Goal: Transaction & Acquisition: Book appointment/travel/reservation

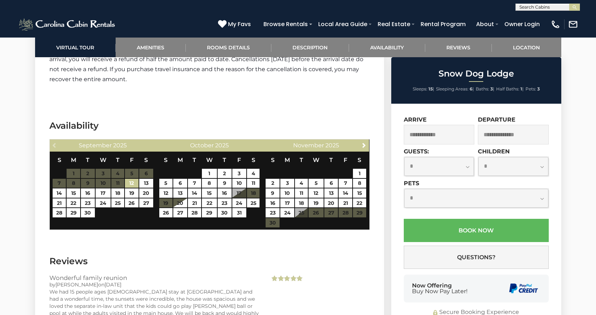
scroll to position [1507, 0]
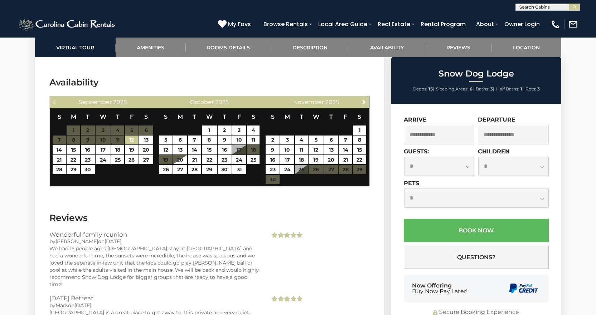
click at [365, 102] on span "Next" at bounding box center [364, 102] width 6 height 6
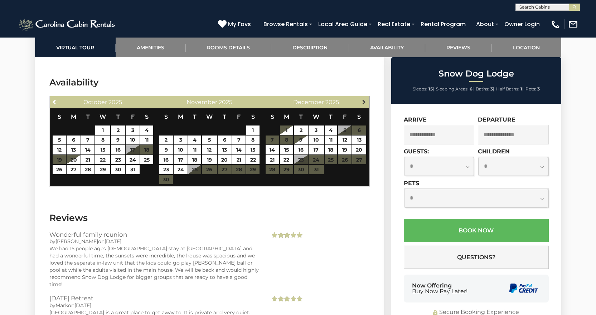
click at [364, 102] on span "Next" at bounding box center [364, 102] width 6 height 6
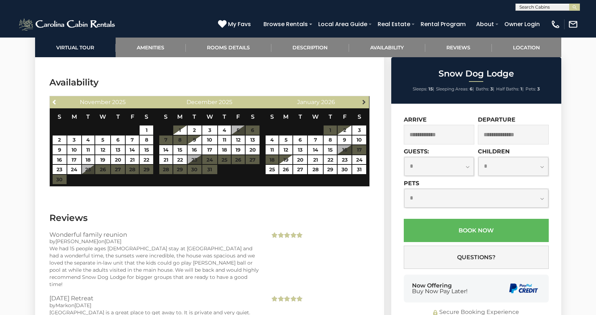
click at [364, 101] on span "Next" at bounding box center [364, 102] width 6 height 6
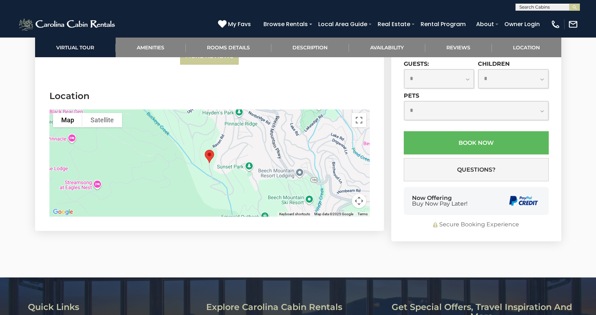
scroll to position [1884, 0]
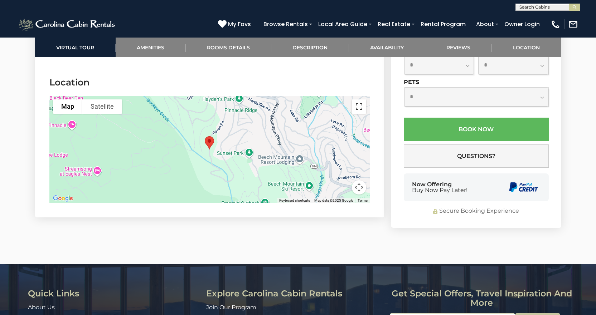
click at [358, 100] on button "Toggle fullscreen view" at bounding box center [359, 106] width 14 height 14
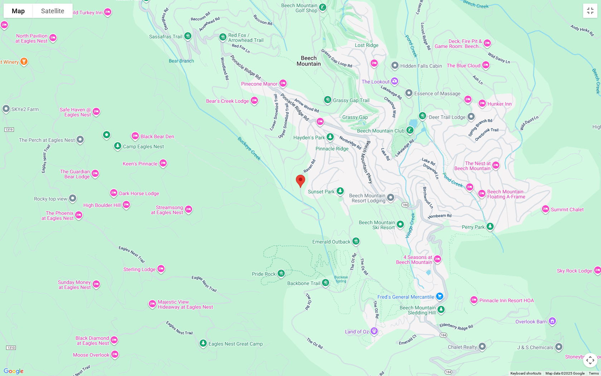
click at [590, 315] on button "Map camera controls" at bounding box center [590, 360] width 14 height 14
click at [573, 315] on button "Zoom in" at bounding box center [572, 324] width 14 height 14
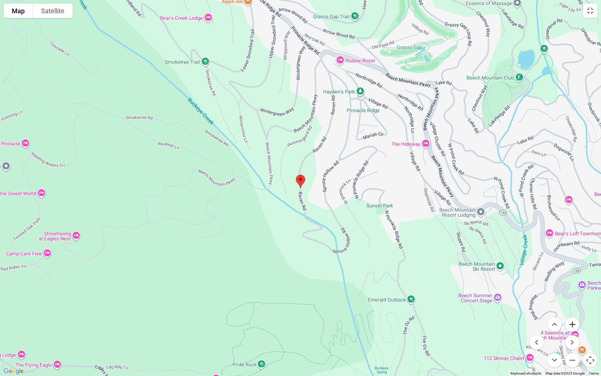
click at [573, 315] on button "Zoom in" at bounding box center [572, 324] width 14 height 14
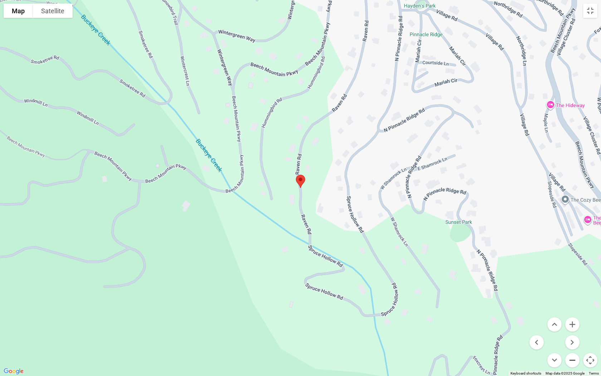
click at [572, 315] on button "Zoom out" at bounding box center [572, 360] width 14 height 14
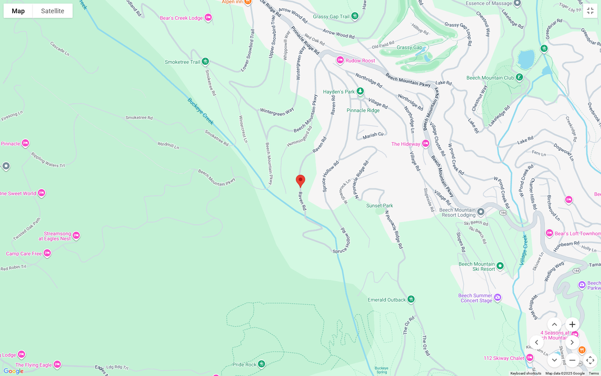
click at [571, 315] on button "Zoom in" at bounding box center [572, 324] width 14 height 14
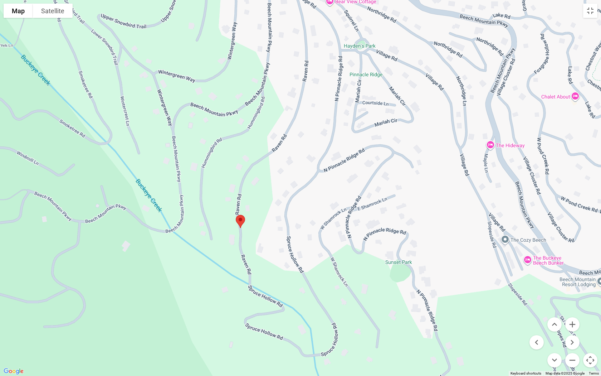
drag, startPoint x: 158, startPoint y: 230, endPoint x: 99, endPoint y: 270, distance: 71.4
click at [99, 270] on div at bounding box center [300, 188] width 601 height 376
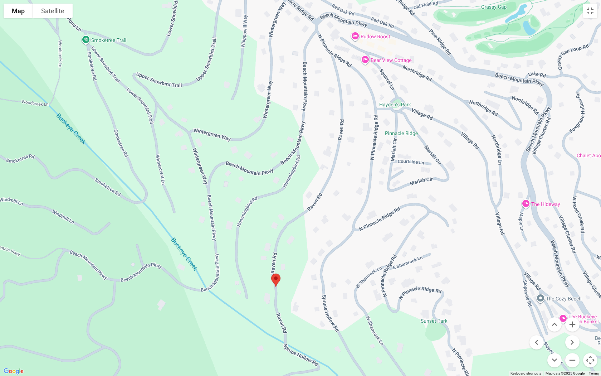
drag, startPoint x: 318, startPoint y: 147, endPoint x: 353, endPoint y: 207, distance: 69.5
click at [353, 207] on div at bounding box center [300, 188] width 601 height 376
click at [590, 12] on button "Toggle fullscreen view" at bounding box center [590, 11] width 14 height 14
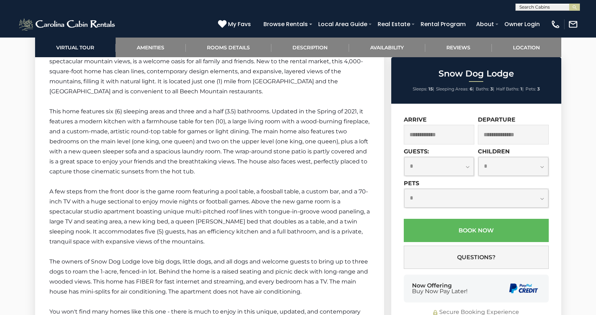
scroll to position [1136, 0]
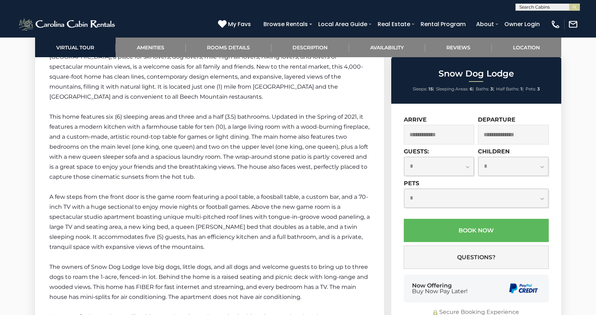
click at [439, 134] on input "text" at bounding box center [439, 135] width 71 height 20
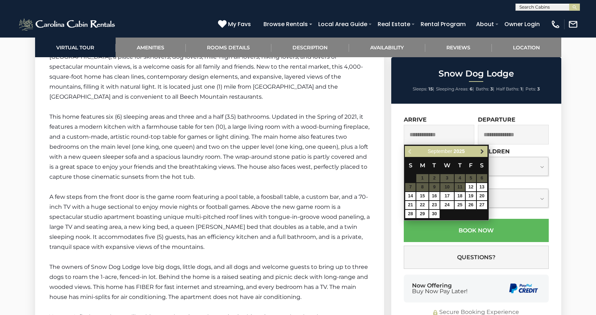
click at [482, 152] on span "Next" at bounding box center [482, 152] width 6 height 6
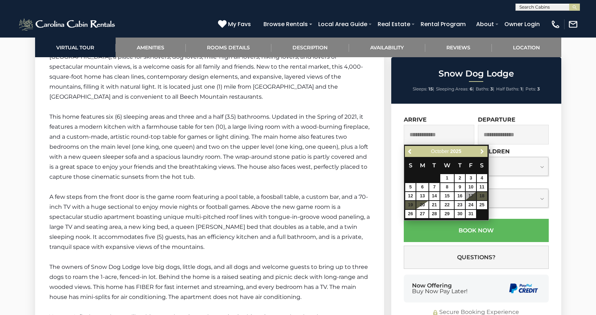
click at [482, 152] on span "Next" at bounding box center [482, 152] width 6 height 6
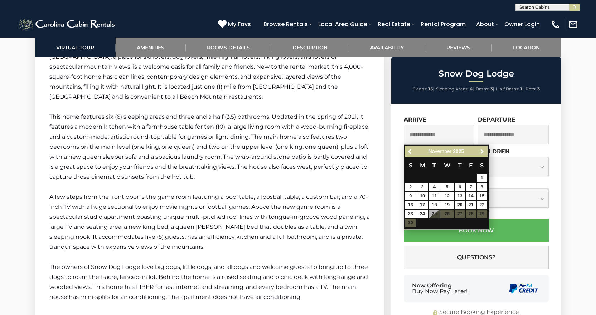
click at [482, 152] on span "Next" at bounding box center [482, 152] width 6 height 6
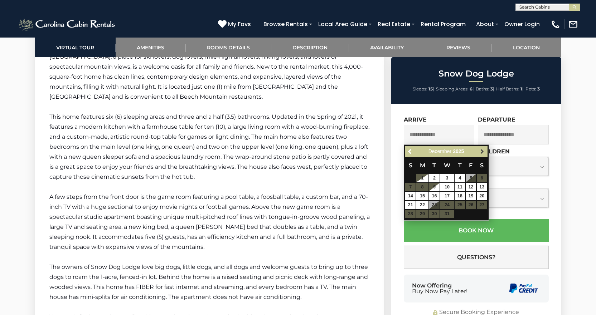
click at [482, 151] on span "Next" at bounding box center [482, 152] width 6 height 6
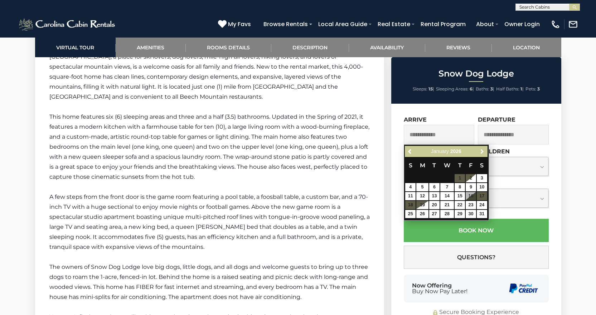
click at [482, 151] on span "Next" at bounding box center [482, 152] width 6 height 6
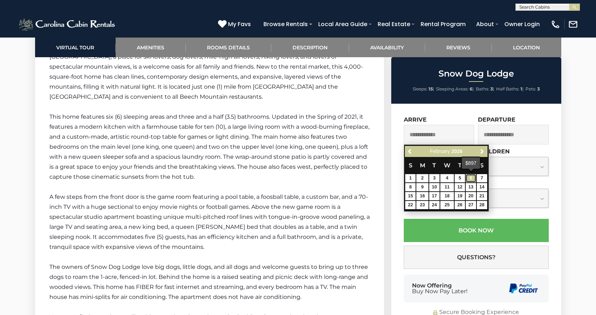
click at [472, 178] on link "6" at bounding box center [470, 178] width 10 height 8
type input "**********"
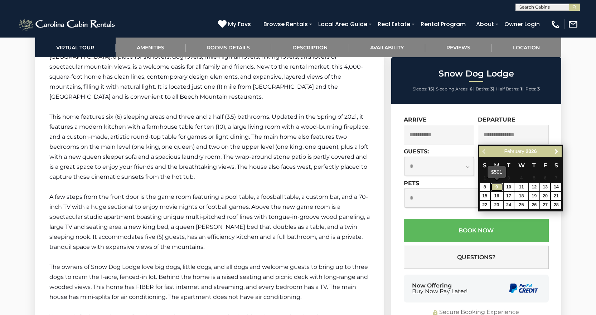
click at [501, 188] on link "9" at bounding box center [496, 187] width 12 height 8
type input "**********"
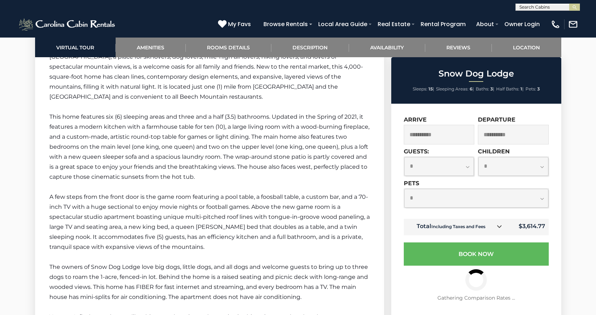
click at [468, 167] on select "**********" at bounding box center [439, 166] width 70 height 19
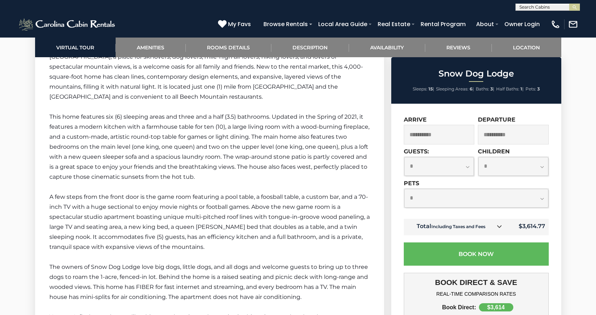
select select "**"
click at [404, 157] on select "**********" at bounding box center [439, 166] width 70 height 19
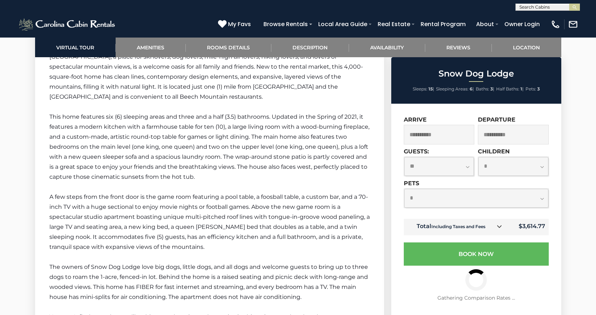
click at [541, 200] on select "**********" at bounding box center [476, 198] width 144 height 19
select select "*"
click at [404, 189] on select "**********" at bounding box center [476, 198] width 144 height 19
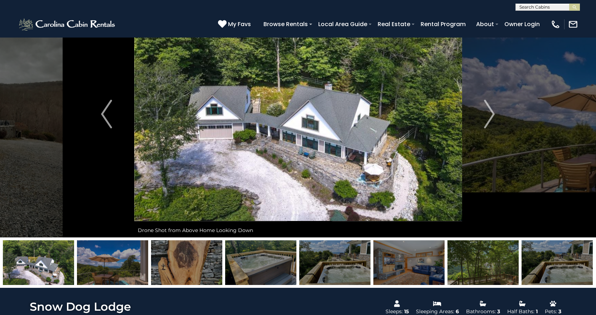
scroll to position [36, 0]
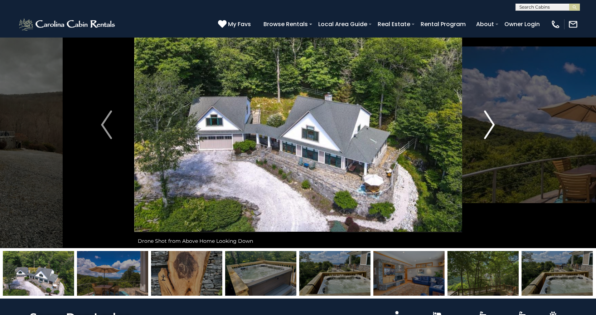
click at [493, 127] on img "Next" at bounding box center [489, 125] width 11 height 29
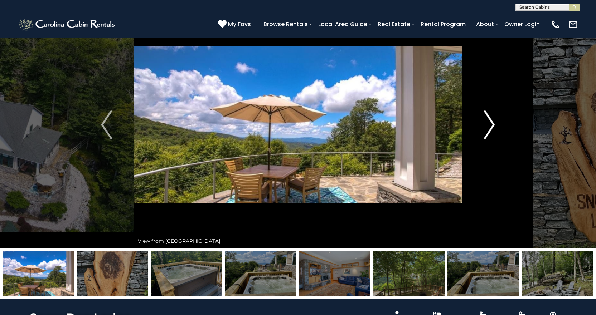
click at [493, 127] on img "Next" at bounding box center [489, 125] width 11 height 29
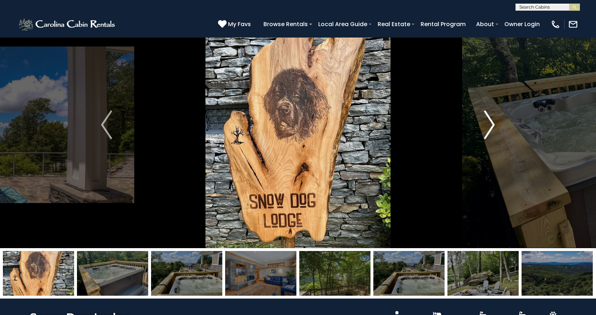
click at [493, 127] on img "Next" at bounding box center [489, 125] width 11 height 29
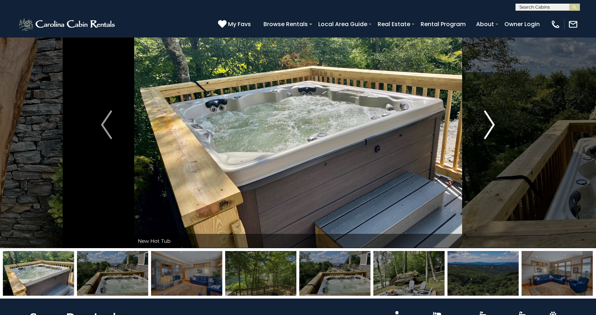
click at [493, 127] on img "Next" at bounding box center [489, 125] width 11 height 29
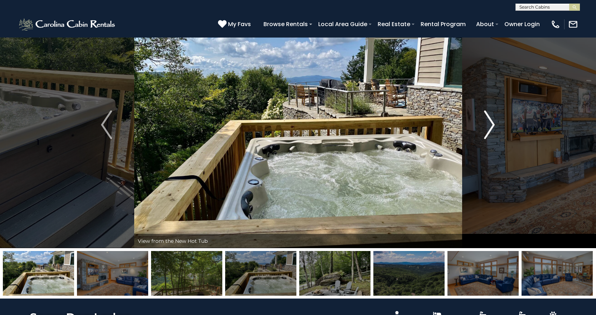
click at [493, 127] on img "Next" at bounding box center [489, 125] width 11 height 29
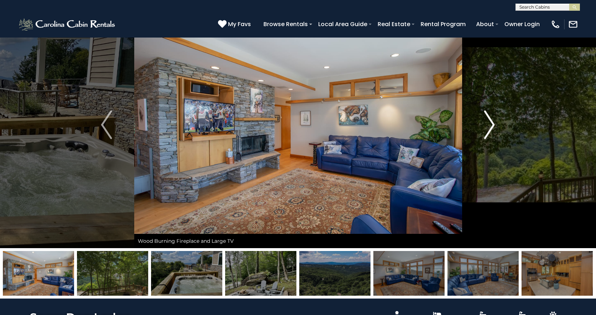
click at [493, 127] on img "Next" at bounding box center [489, 125] width 11 height 29
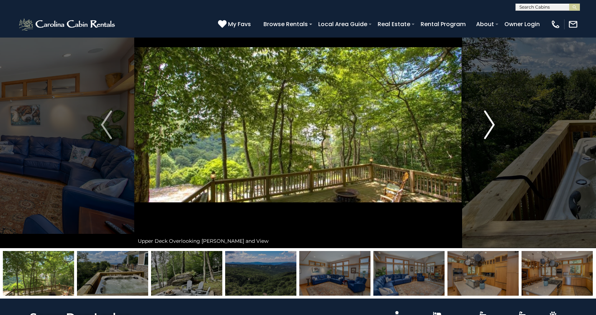
click at [493, 127] on img "Next" at bounding box center [489, 125] width 11 height 29
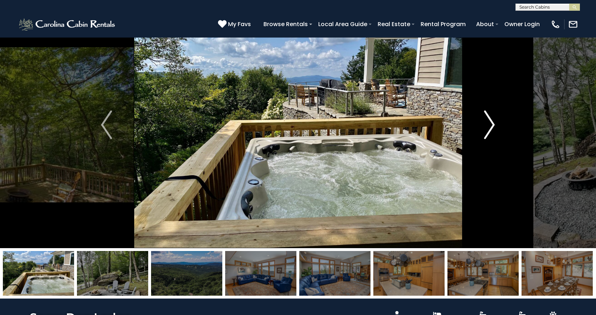
click at [493, 127] on img "Next" at bounding box center [489, 125] width 11 height 29
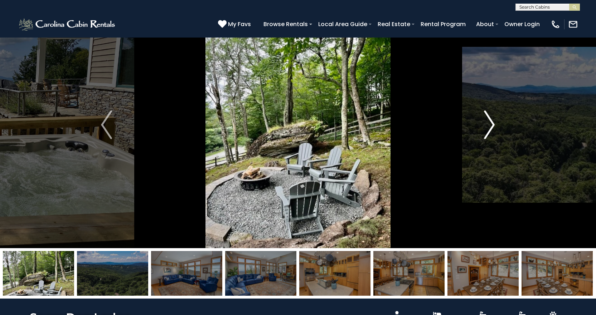
click at [493, 127] on img "Next" at bounding box center [489, 125] width 11 height 29
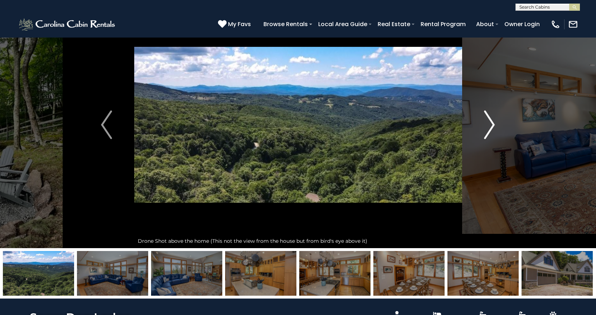
click at [493, 127] on img "Next" at bounding box center [489, 125] width 11 height 29
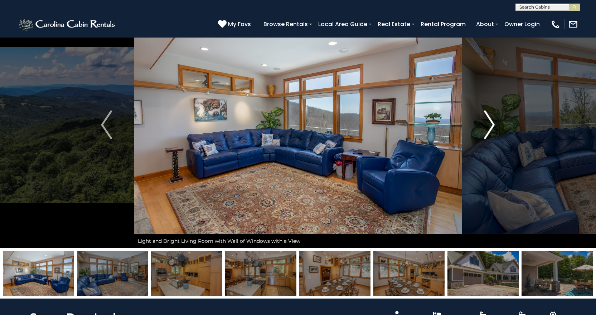
click at [493, 127] on img "Next" at bounding box center [489, 125] width 11 height 29
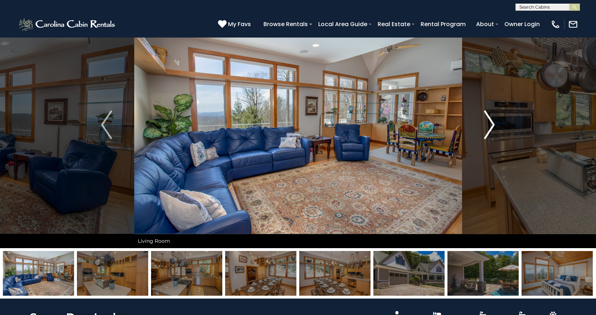
click at [493, 127] on img "Next" at bounding box center [489, 125] width 11 height 29
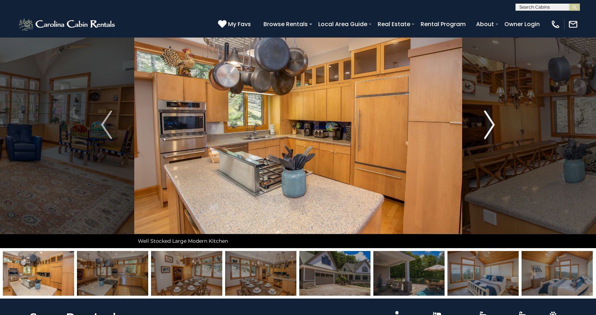
click at [493, 127] on img "Next" at bounding box center [489, 125] width 11 height 29
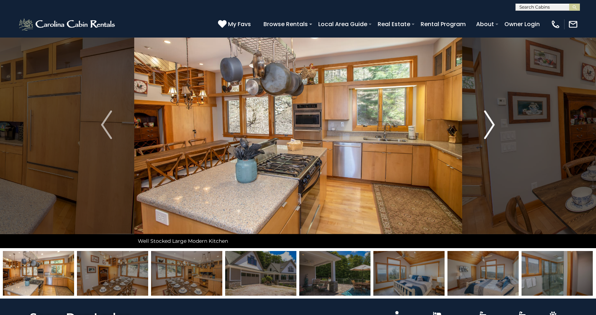
click at [493, 127] on img "Next" at bounding box center [489, 125] width 11 height 29
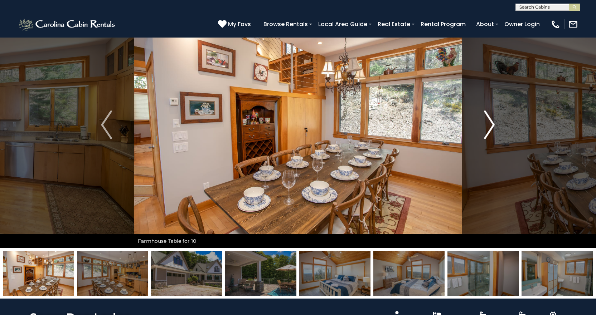
click at [493, 127] on img "Next" at bounding box center [489, 125] width 11 height 29
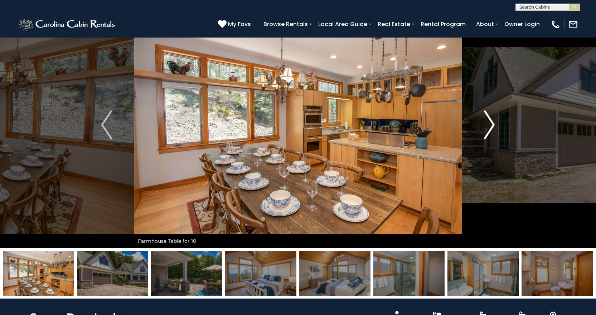
click at [493, 127] on img "Next" at bounding box center [489, 125] width 11 height 29
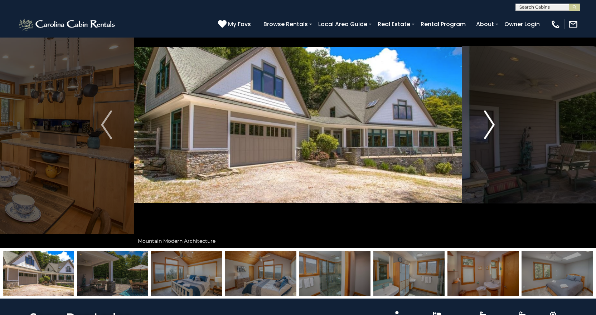
click at [493, 127] on img "Next" at bounding box center [489, 125] width 11 height 29
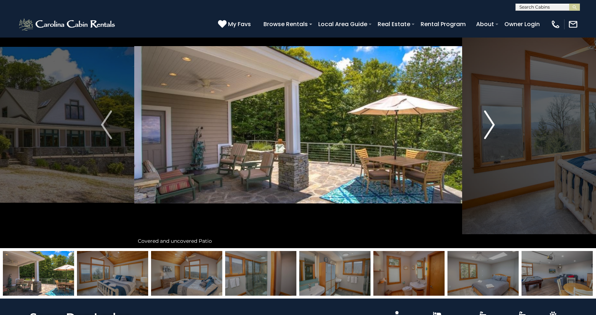
click at [493, 127] on img "Next" at bounding box center [489, 125] width 11 height 29
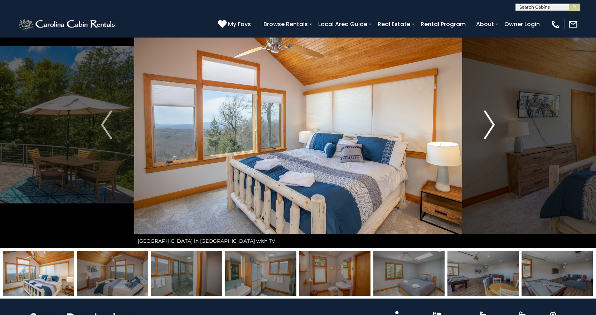
click at [493, 125] on img "Next" at bounding box center [489, 125] width 11 height 29
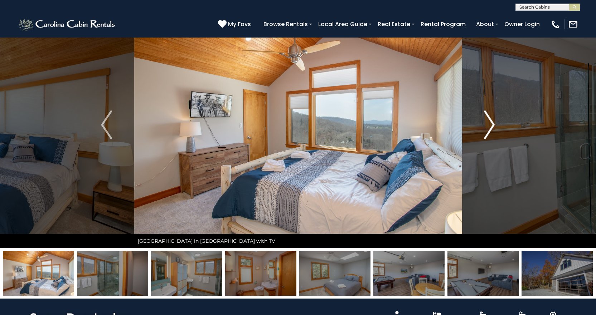
click at [493, 125] on img "Next" at bounding box center [489, 125] width 11 height 29
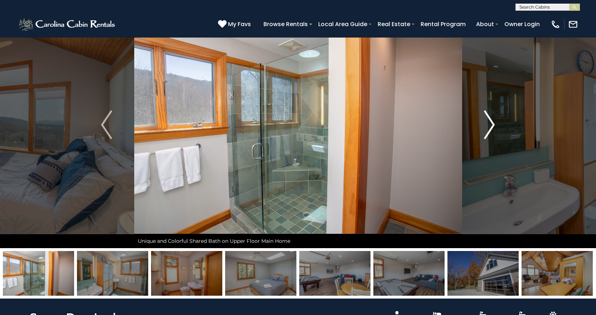
click at [493, 125] on img "Next" at bounding box center [489, 125] width 11 height 29
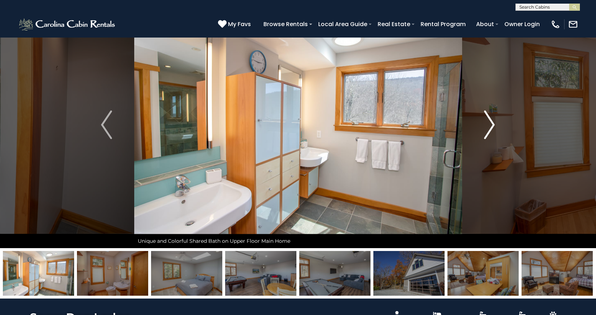
click at [492, 125] on img "Next" at bounding box center [489, 125] width 11 height 29
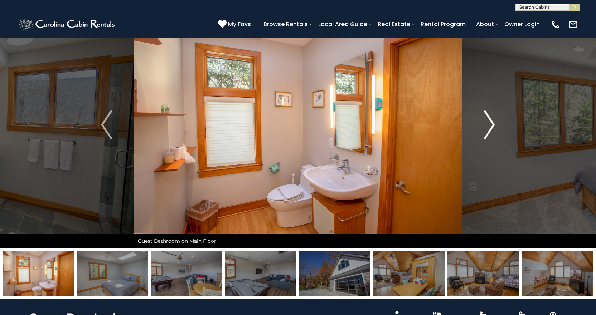
click at [492, 125] on img "Next" at bounding box center [489, 125] width 11 height 29
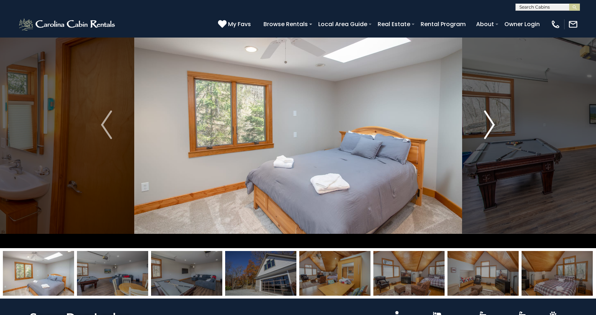
click at [492, 125] on img "Next" at bounding box center [489, 125] width 11 height 29
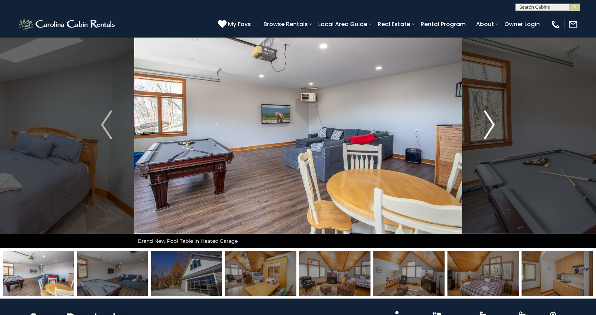
click at [492, 125] on img "Next" at bounding box center [489, 125] width 11 height 29
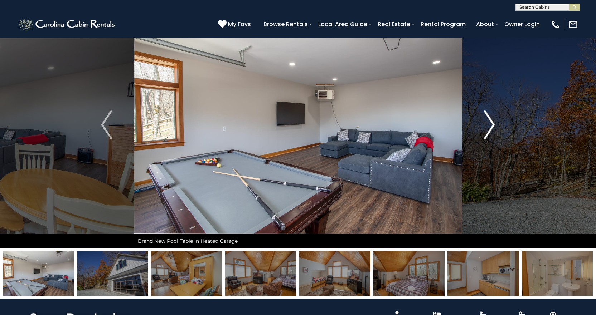
click at [492, 125] on img "Next" at bounding box center [489, 125] width 11 height 29
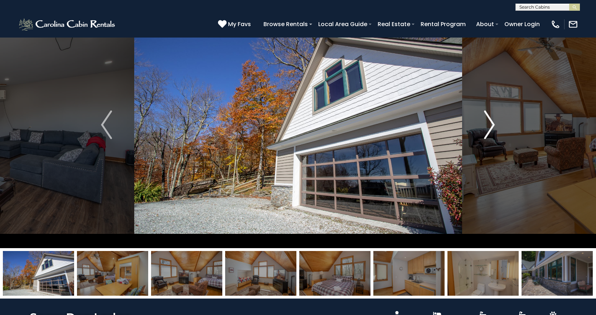
click at [492, 125] on img "Next" at bounding box center [489, 125] width 11 height 29
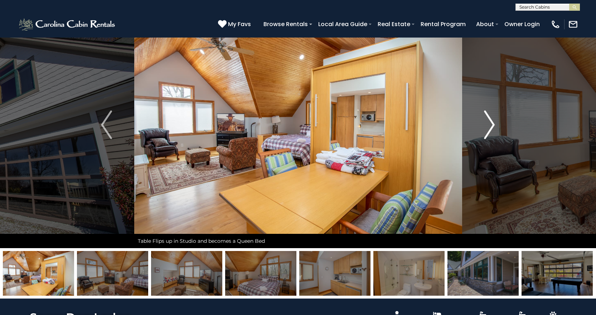
click at [492, 125] on img "Next" at bounding box center [489, 125] width 11 height 29
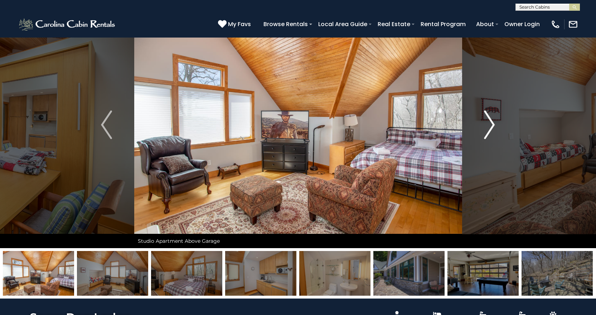
click at [492, 125] on img "Next" at bounding box center [489, 125] width 11 height 29
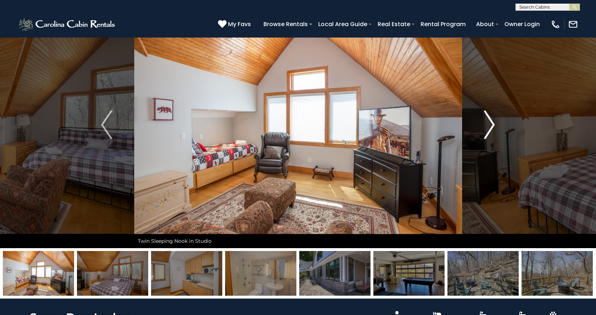
click at [492, 125] on img "Next" at bounding box center [489, 125] width 11 height 29
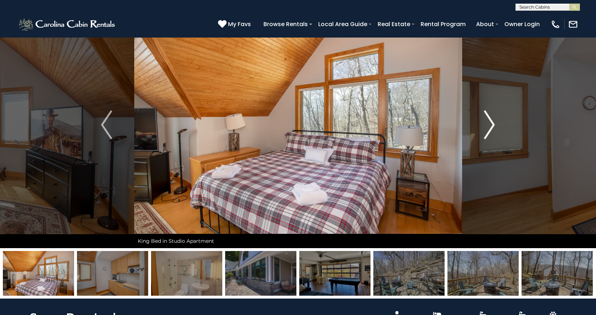
click at [492, 125] on img "Next" at bounding box center [489, 125] width 11 height 29
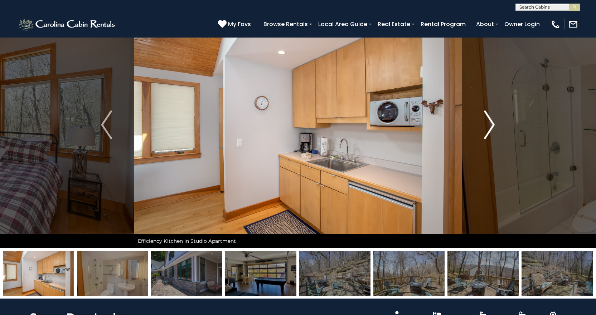
click at [492, 125] on img "Next" at bounding box center [489, 125] width 11 height 29
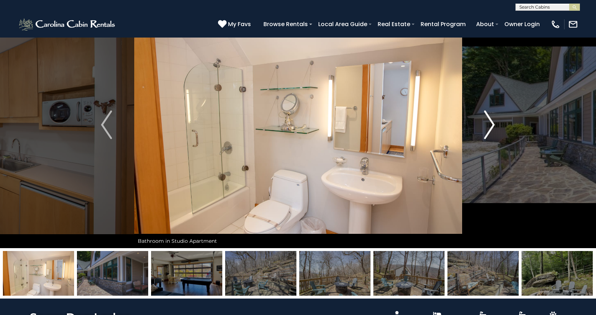
click at [490, 127] on img "Next" at bounding box center [489, 125] width 11 height 29
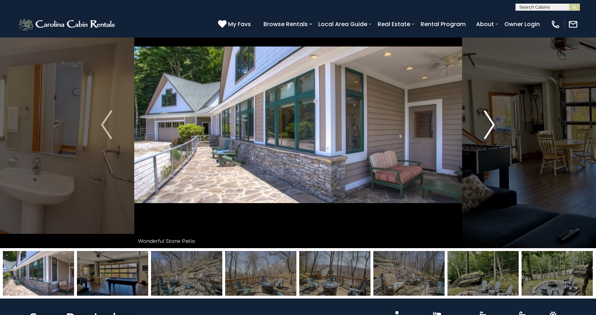
click at [490, 127] on img "Next" at bounding box center [489, 125] width 11 height 29
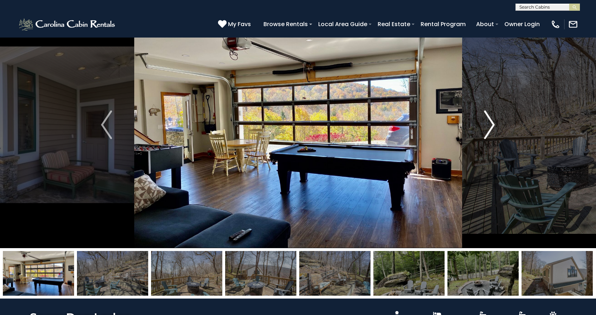
click at [490, 127] on img "Next" at bounding box center [489, 125] width 11 height 29
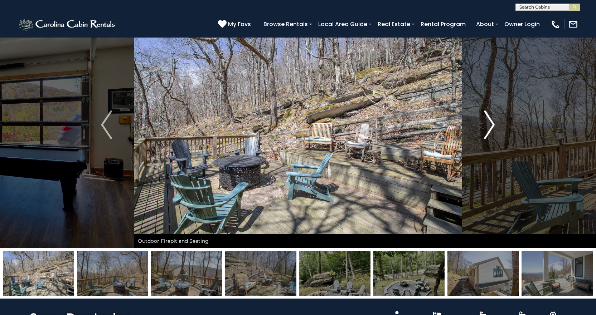
click at [494, 125] on img "Next" at bounding box center [489, 125] width 11 height 29
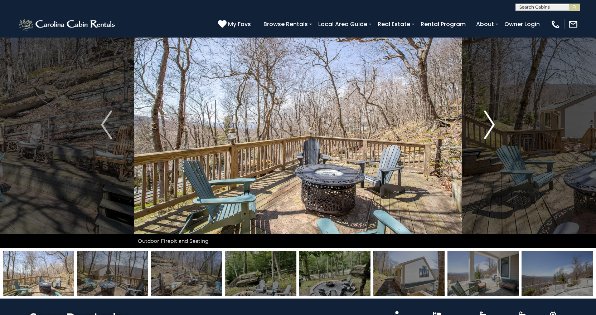
click at [493, 125] on img "Next" at bounding box center [489, 125] width 11 height 29
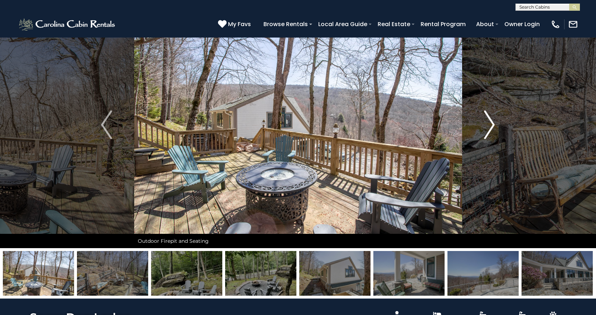
click at [493, 125] on img "Next" at bounding box center [489, 125] width 11 height 29
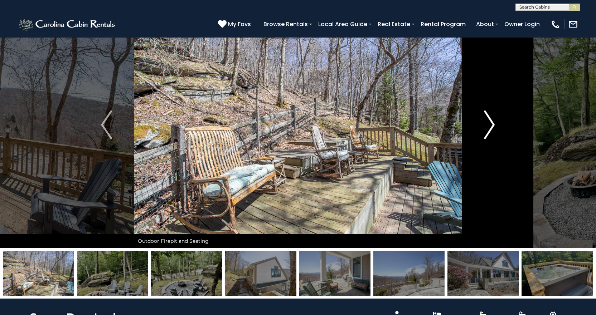
click at [493, 125] on img "Next" at bounding box center [489, 125] width 11 height 29
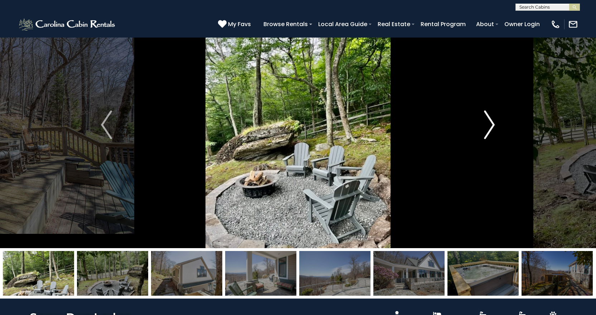
click at [493, 125] on img "Next" at bounding box center [489, 125] width 11 height 29
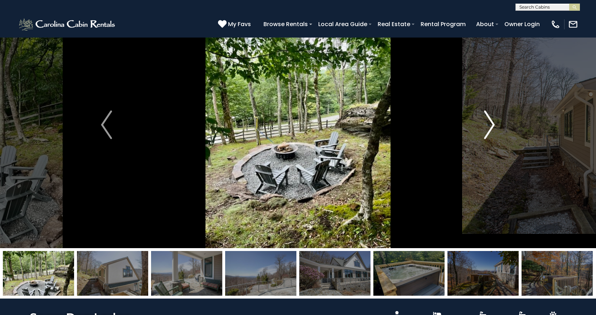
click at [493, 125] on img "Next" at bounding box center [489, 125] width 11 height 29
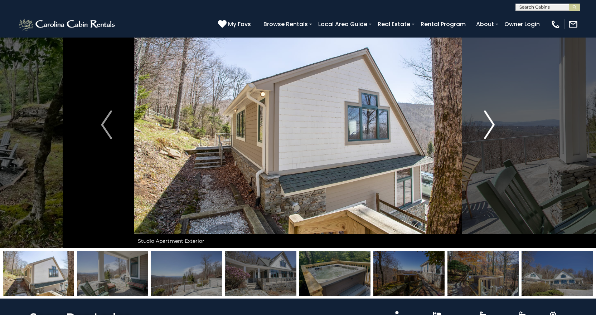
click at [493, 125] on img "Next" at bounding box center [489, 125] width 11 height 29
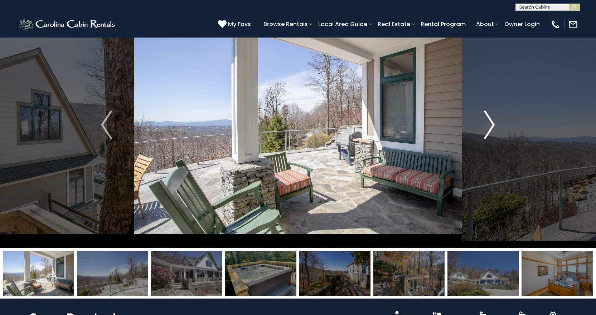
click at [493, 125] on img "Next" at bounding box center [489, 125] width 11 height 29
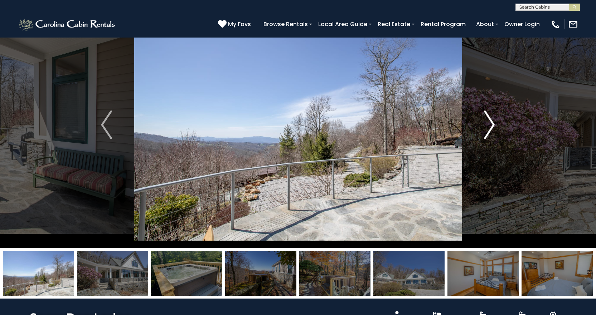
click at [493, 125] on img "Next" at bounding box center [489, 125] width 11 height 29
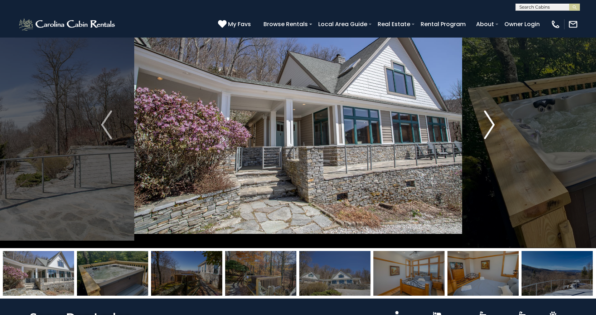
click at [493, 125] on img "Next" at bounding box center [489, 125] width 11 height 29
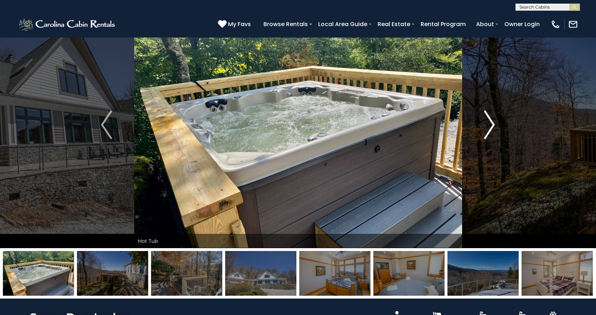
click at [493, 125] on img "Next" at bounding box center [489, 125] width 11 height 29
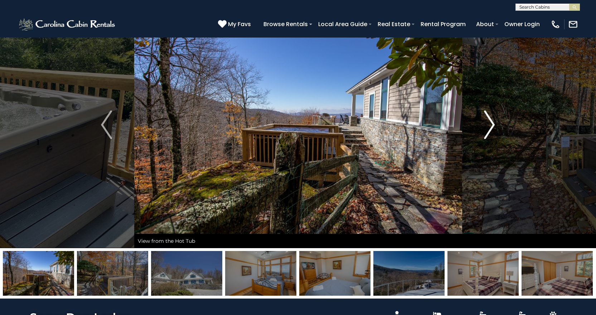
click at [493, 125] on img "Next" at bounding box center [489, 125] width 11 height 29
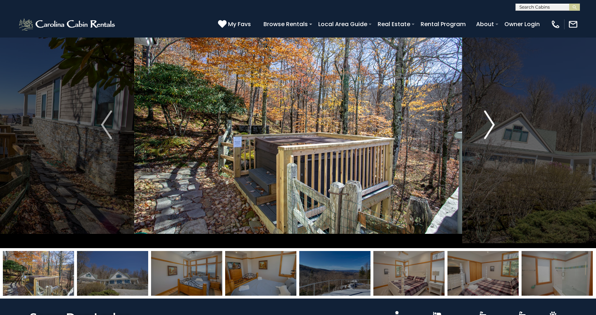
click at [493, 125] on img "Next" at bounding box center [489, 125] width 11 height 29
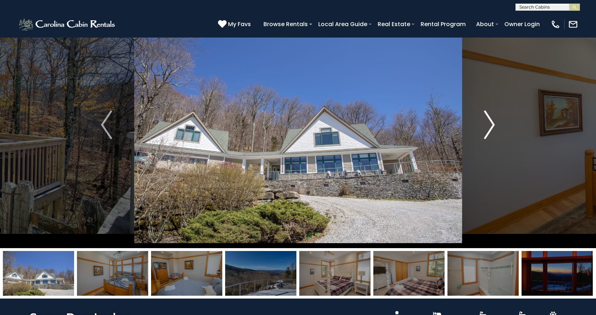
click at [493, 125] on img "Next" at bounding box center [489, 125] width 11 height 29
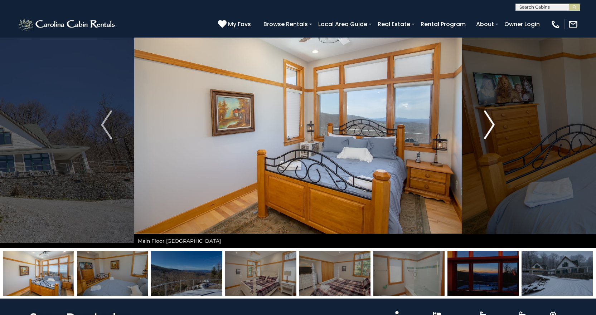
click at [493, 125] on img "Next" at bounding box center [489, 125] width 11 height 29
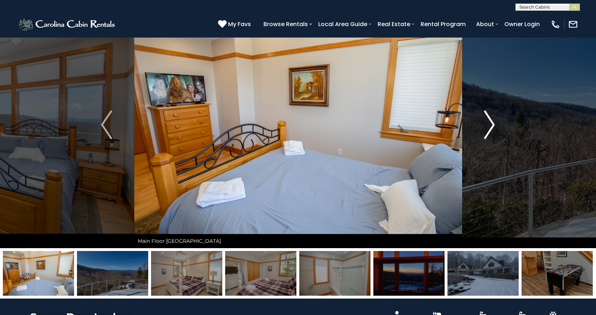
click at [493, 125] on img "Next" at bounding box center [489, 125] width 11 height 29
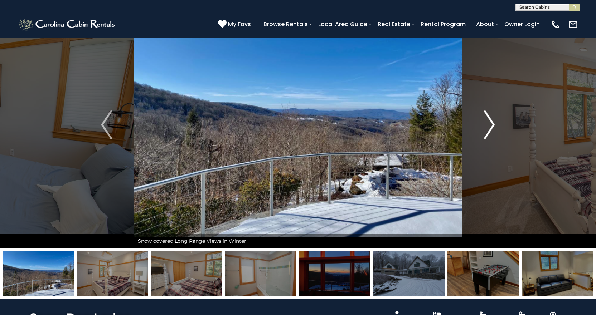
click at [493, 125] on img "Next" at bounding box center [489, 125] width 11 height 29
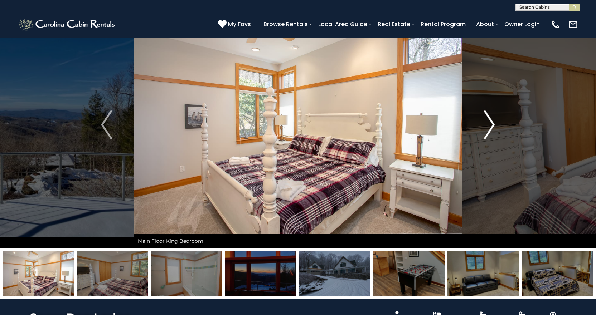
click at [493, 125] on img "Next" at bounding box center [489, 125] width 11 height 29
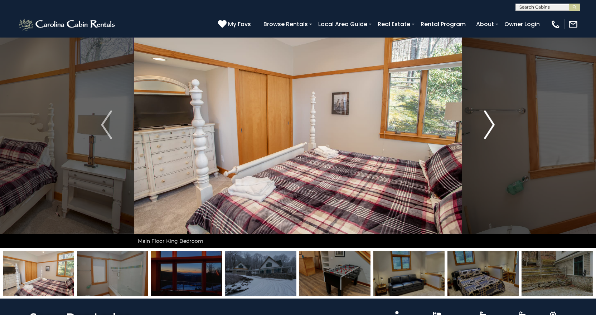
click at [492, 125] on img "Next" at bounding box center [489, 125] width 11 height 29
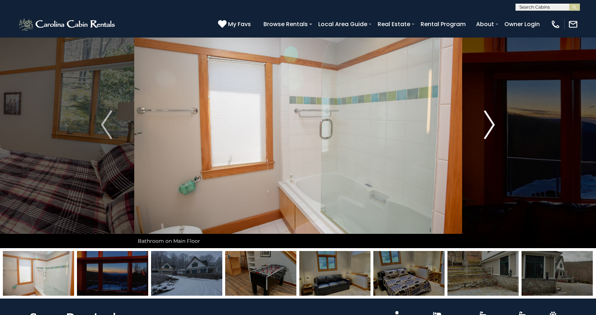
click at [492, 125] on img "Next" at bounding box center [489, 125] width 11 height 29
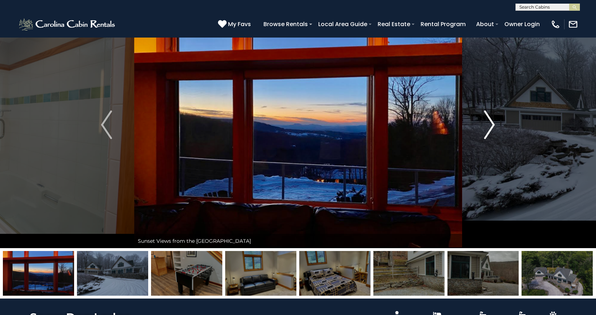
click at [492, 125] on img "Next" at bounding box center [489, 125] width 11 height 29
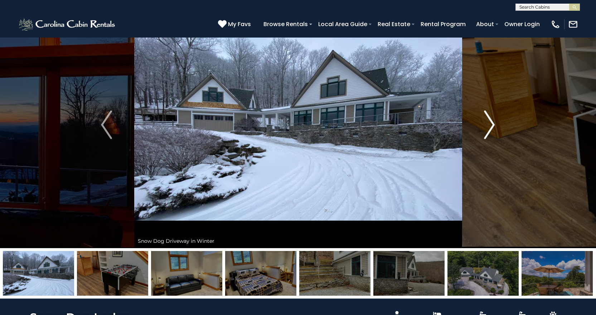
click at [493, 125] on img "Next" at bounding box center [489, 125] width 11 height 29
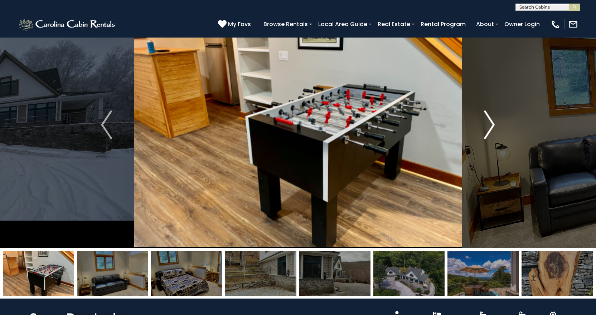
click at [493, 125] on img "Next" at bounding box center [489, 125] width 11 height 29
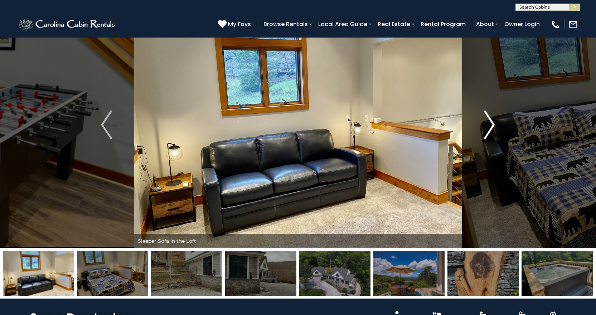
click at [493, 125] on img "Next" at bounding box center [489, 125] width 11 height 29
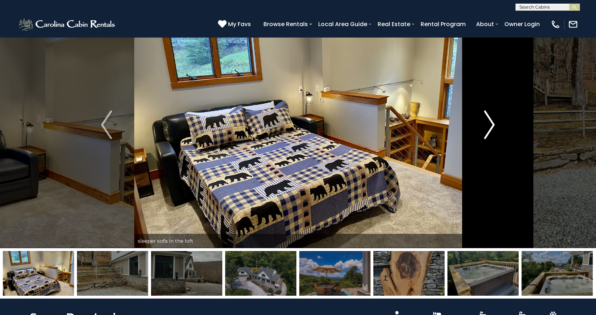
click at [493, 125] on img "Next" at bounding box center [489, 125] width 11 height 29
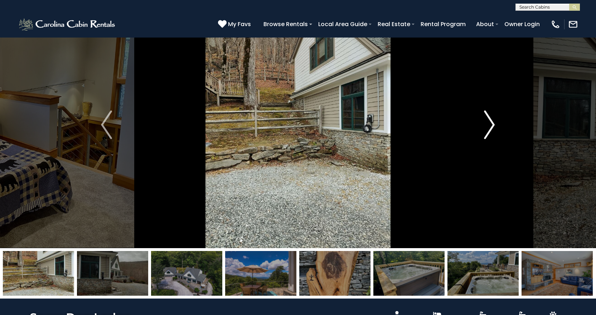
click at [493, 125] on img "Next" at bounding box center [489, 125] width 11 height 29
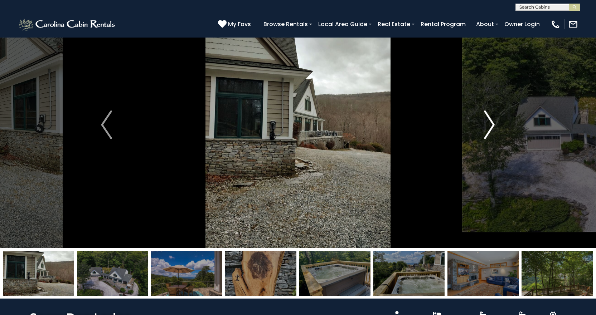
click at [493, 125] on img "Next" at bounding box center [489, 125] width 11 height 29
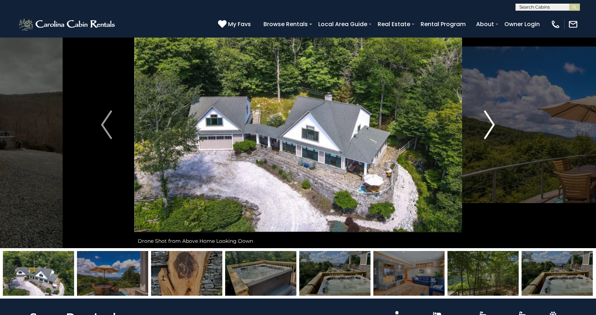
click at [493, 125] on img "Next" at bounding box center [489, 125] width 11 height 29
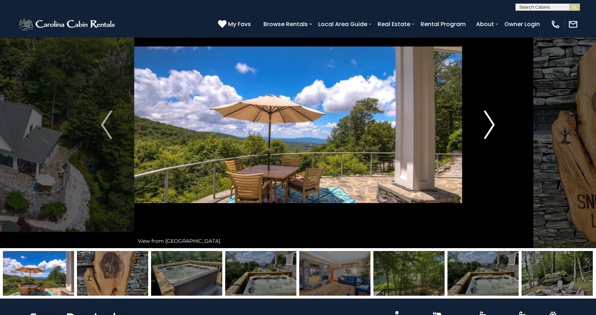
click at [493, 125] on img "Next" at bounding box center [489, 125] width 11 height 29
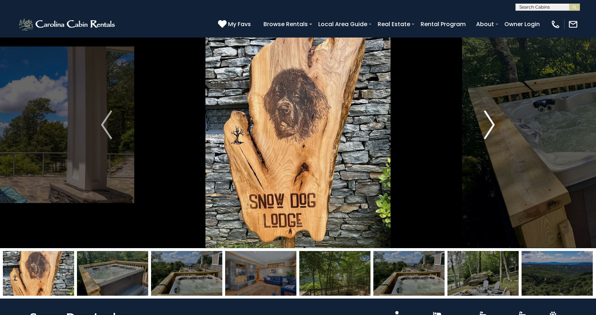
click at [493, 125] on img "Next" at bounding box center [489, 125] width 11 height 29
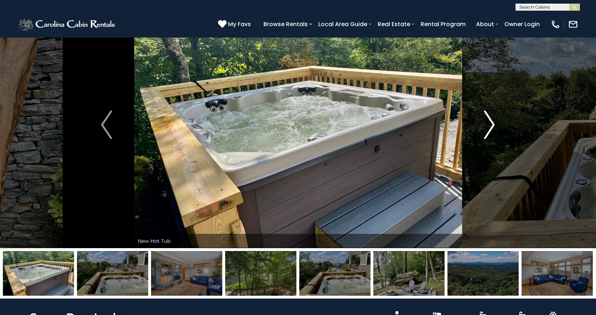
click at [493, 125] on img "Next" at bounding box center [489, 125] width 11 height 29
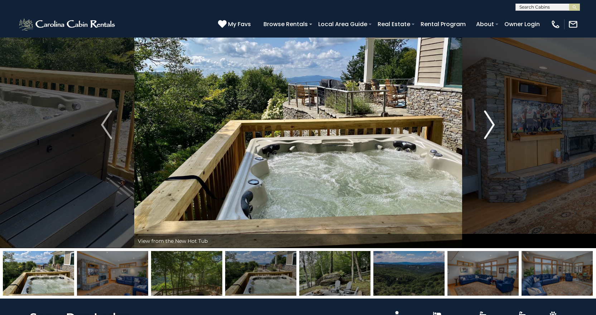
click at [493, 125] on img "Next" at bounding box center [489, 125] width 11 height 29
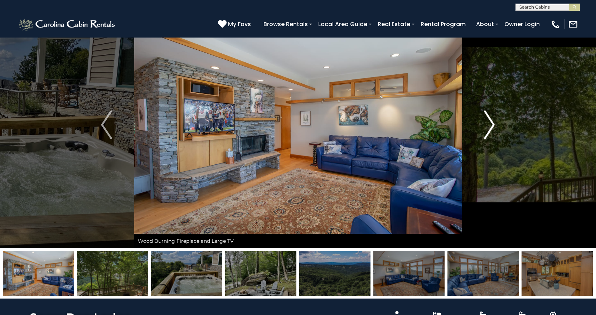
click at [493, 125] on img "Next" at bounding box center [489, 125] width 11 height 29
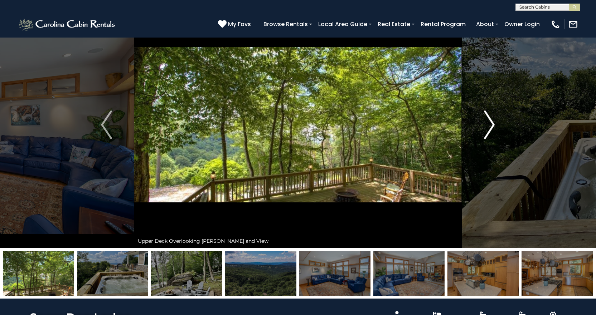
click at [493, 125] on img "Next" at bounding box center [489, 125] width 11 height 29
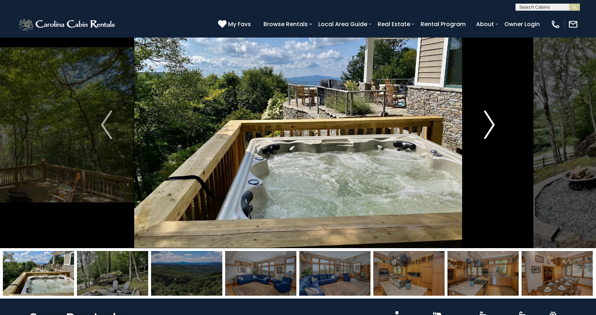
click at [493, 125] on img "Next" at bounding box center [489, 125] width 11 height 29
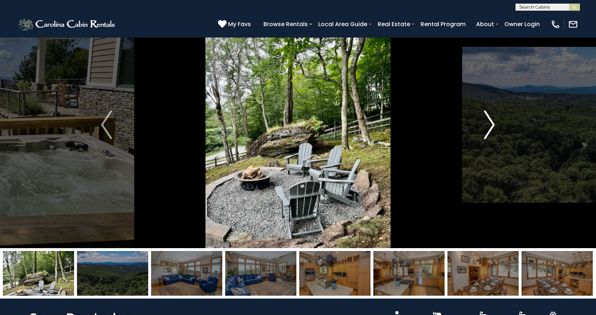
click at [493, 125] on img "Next" at bounding box center [489, 125] width 11 height 29
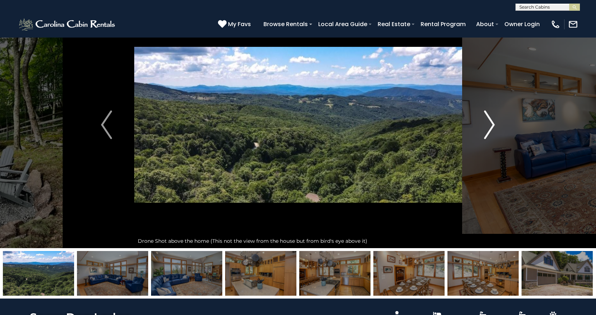
click at [493, 125] on img "Next" at bounding box center [489, 125] width 11 height 29
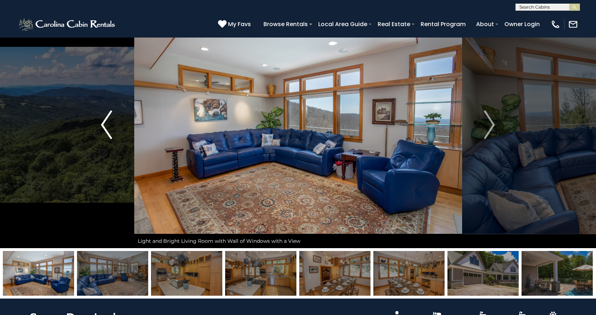
click at [101, 123] on img "Previous" at bounding box center [106, 125] width 11 height 29
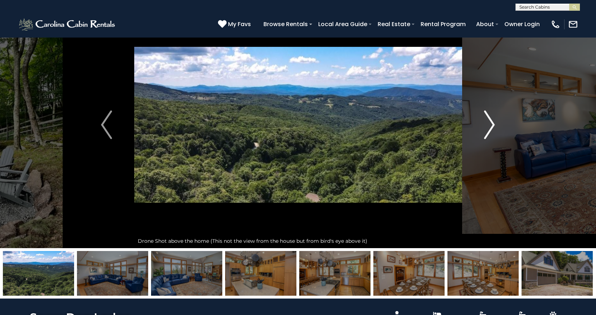
click at [493, 123] on img "Next" at bounding box center [489, 125] width 11 height 29
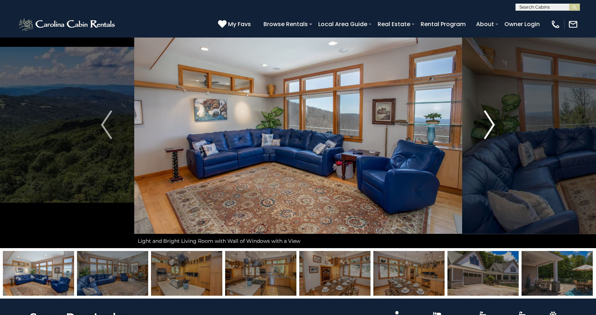
click at [493, 123] on img "Next" at bounding box center [489, 125] width 11 height 29
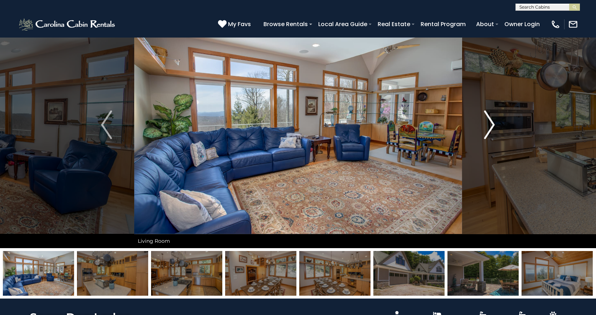
click at [493, 123] on img "Next" at bounding box center [489, 125] width 11 height 29
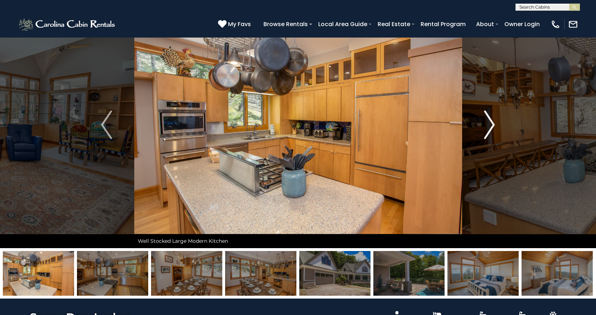
click at [493, 123] on img "Next" at bounding box center [489, 125] width 11 height 29
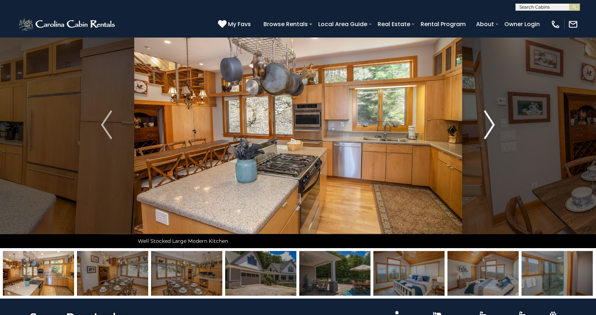
click at [493, 123] on img "Next" at bounding box center [489, 125] width 11 height 29
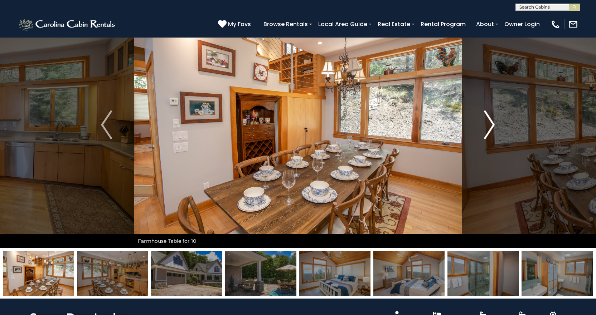
click at [493, 125] on img "Next" at bounding box center [489, 125] width 11 height 29
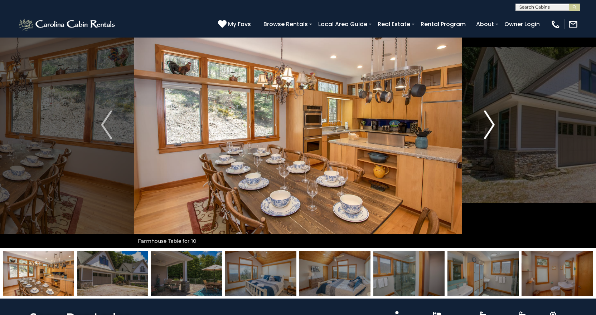
click at [493, 125] on img "Next" at bounding box center [489, 125] width 11 height 29
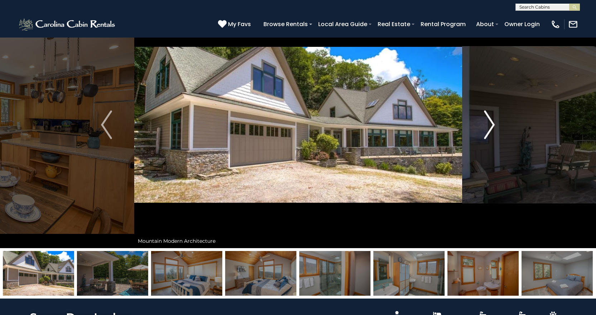
click at [493, 125] on img "Next" at bounding box center [489, 125] width 11 height 29
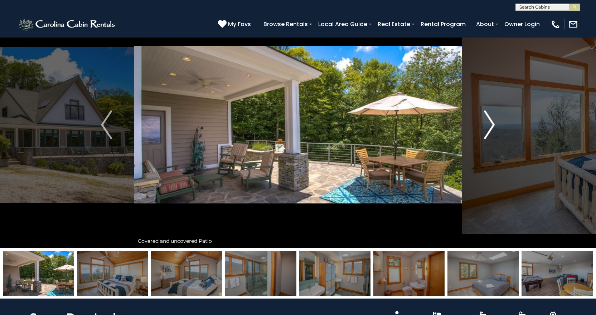
click at [493, 125] on img "Next" at bounding box center [489, 125] width 11 height 29
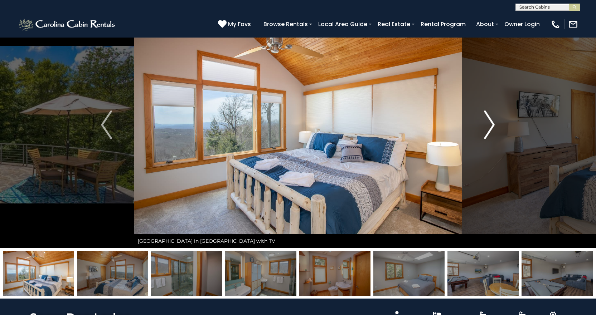
click at [493, 125] on img "Next" at bounding box center [489, 125] width 11 height 29
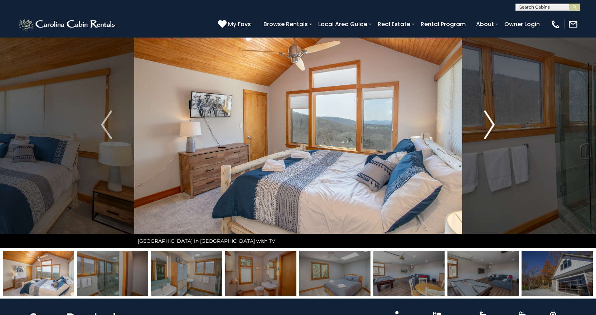
click at [493, 125] on img "Next" at bounding box center [489, 125] width 11 height 29
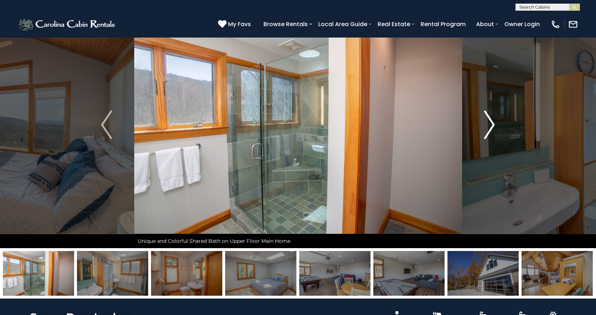
click at [494, 125] on img "Next" at bounding box center [489, 125] width 11 height 29
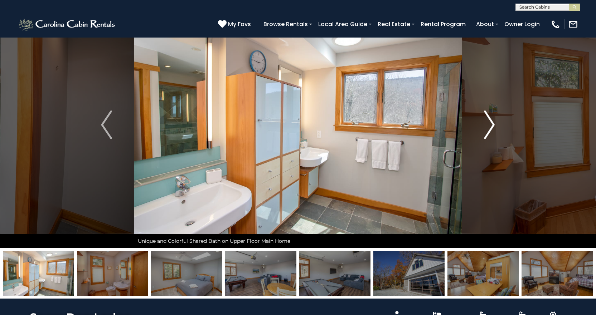
click at [491, 124] on img "Next" at bounding box center [489, 125] width 11 height 29
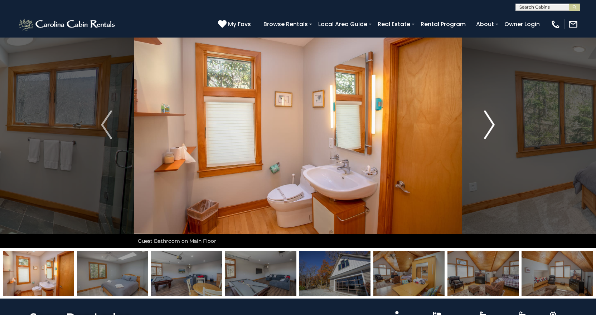
click at [491, 124] on img "Next" at bounding box center [489, 125] width 11 height 29
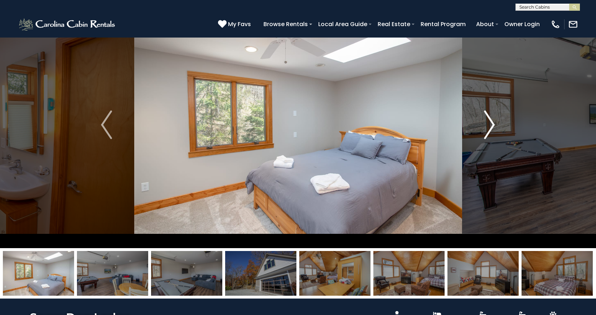
click at [491, 124] on img "Next" at bounding box center [489, 125] width 11 height 29
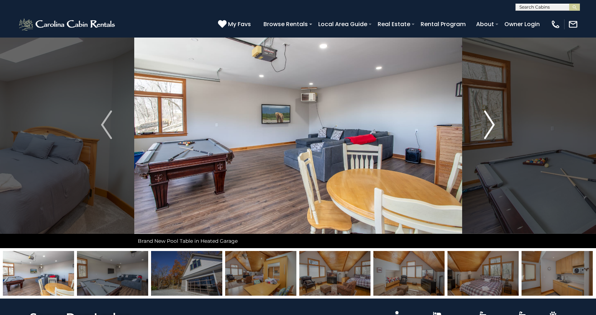
click at [491, 124] on img "Next" at bounding box center [489, 125] width 11 height 29
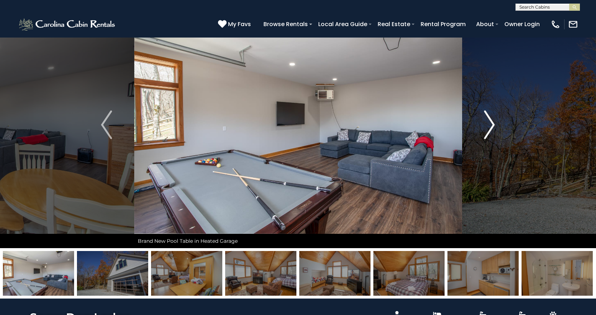
click at [491, 124] on img "Next" at bounding box center [489, 125] width 11 height 29
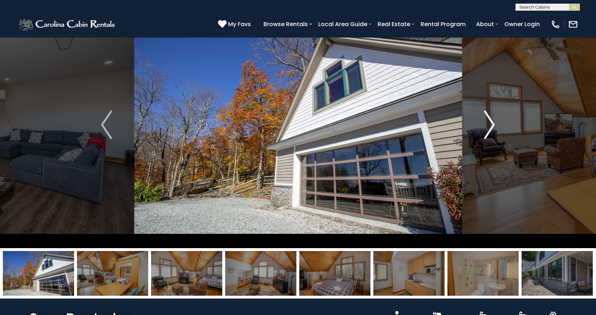
click at [493, 124] on img "Next" at bounding box center [489, 125] width 11 height 29
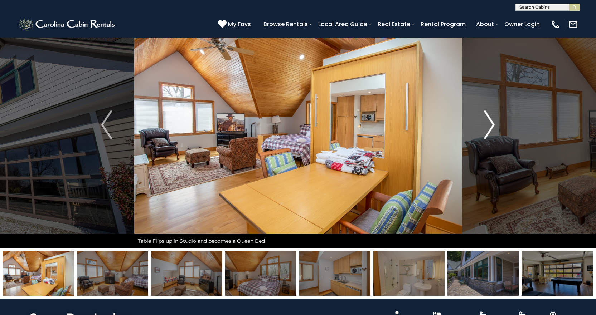
click at [493, 124] on img "Next" at bounding box center [489, 125] width 11 height 29
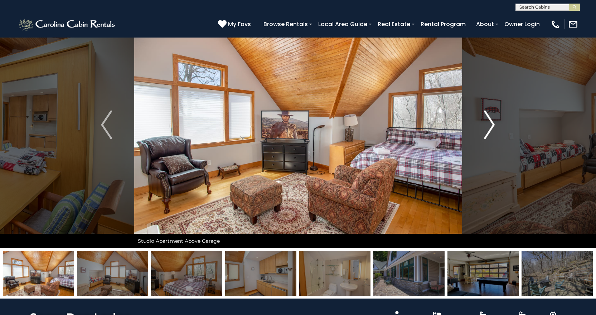
click at [493, 124] on img "Next" at bounding box center [489, 125] width 11 height 29
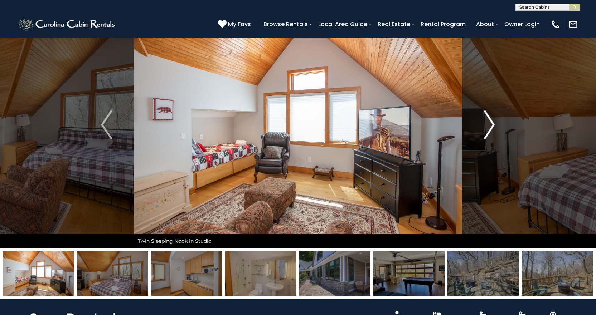
click at [493, 124] on img "Next" at bounding box center [489, 125] width 11 height 29
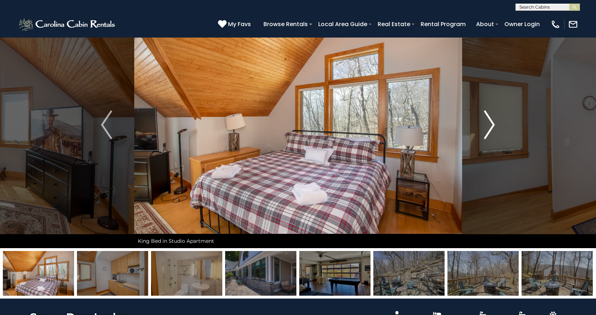
click at [493, 124] on img "Next" at bounding box center [489, 125] width 11 height 29
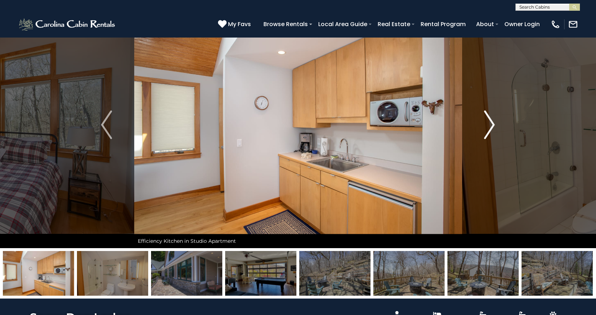
click at [493, 124] on img "Next" at bounding box center [489, 125] width 11 height 29
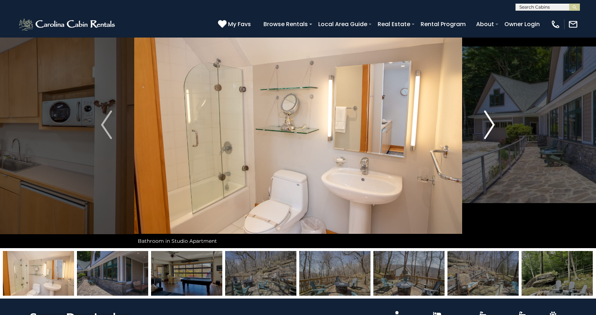
click at [493, 124] on img "Next" at bounding box center [489, 125] width 11 height 29
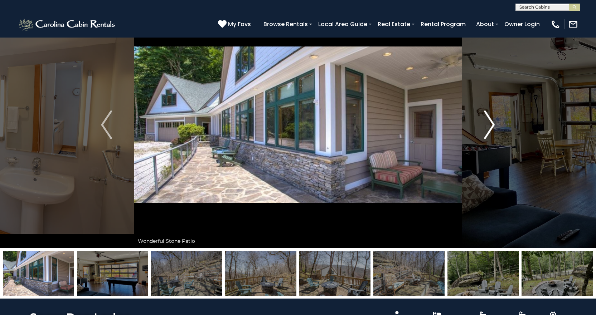
click at [493, 124] on img "Next" at bounding box center [489, 125] width 11 height 29
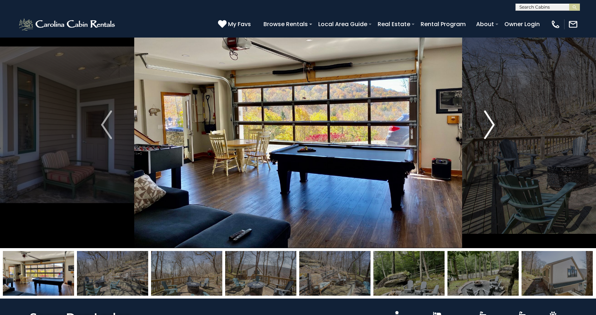
click at [493, 124] on img "Next" at bounding box center [489, 125] width 11 height 29
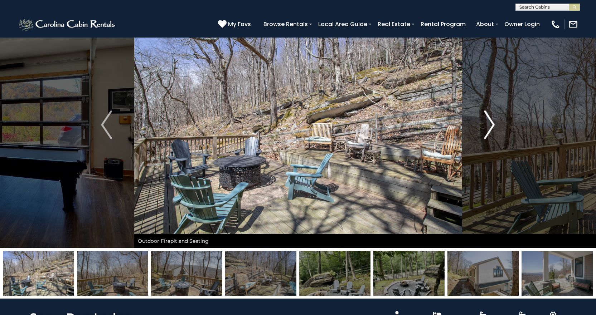
click at [493, 124] on img "Next" at bounding box center [489, 125] width 11 height 29
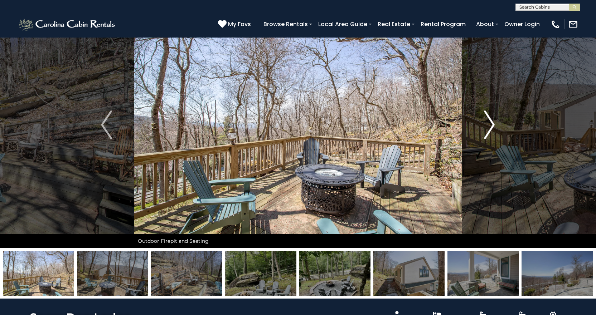
click at [493, 124] on img "Next" at bounding box center [489, 125] width 11 height 29
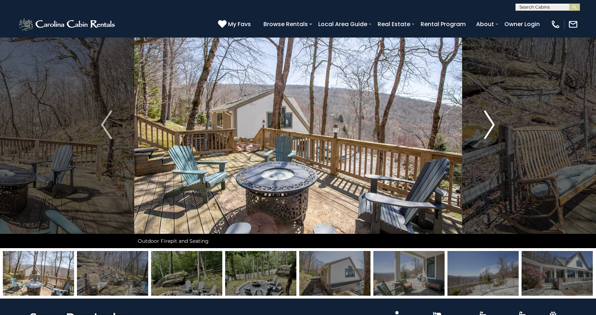
click at [493, 124] on img "Next" at bounding box center [489, 125] width 11 height 29
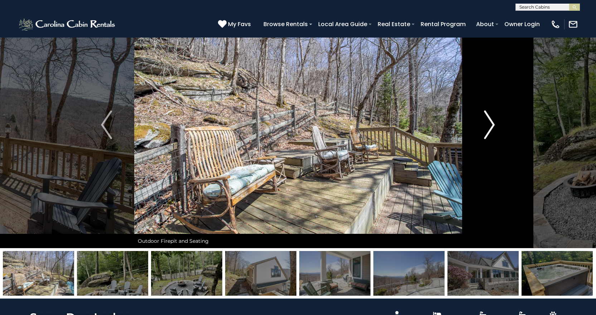
click at [494, 126] on img "Next" at bounding box center [489, 125] width 11 height 29
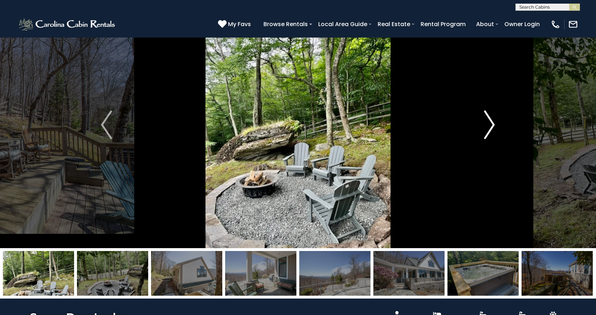
click at [494, 126] on img "Next" at bounding box center [489, 125] width 11 height 29
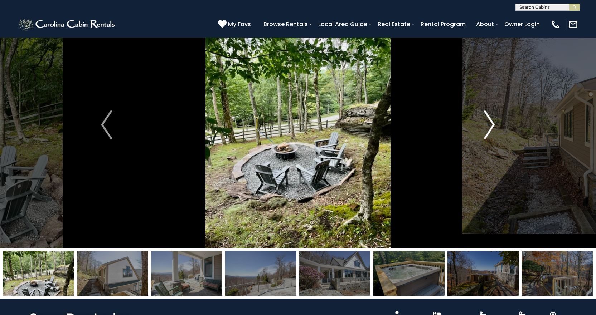
click at [493, 126] on img "Next" at bounding box center [489, 125] width 11 height 29
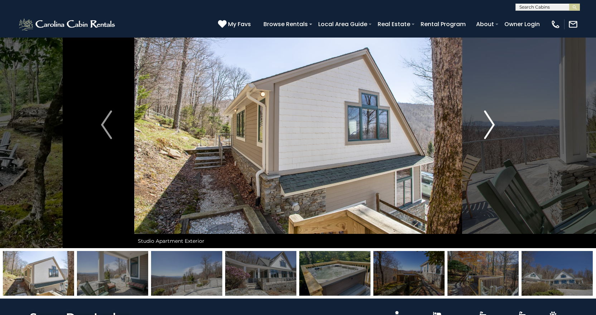
click at [495, 126] on button "Next" at bounding box center [489, 124] width 55 height 247
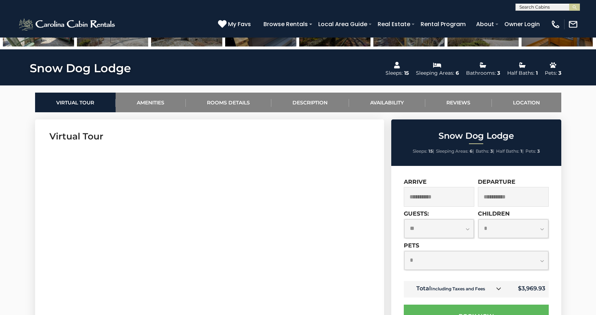
scroll to position [269, 0]
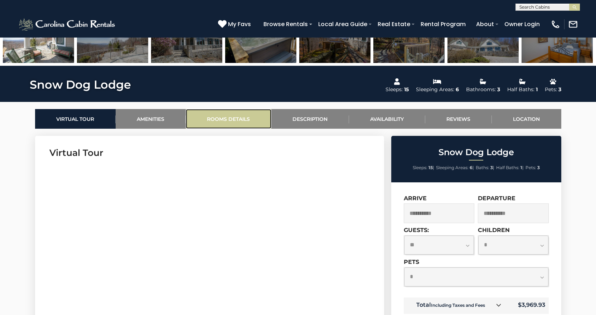
click at [225, 118] on link "Rooms Details" at bounding box center [229, 119] width 86 height 20
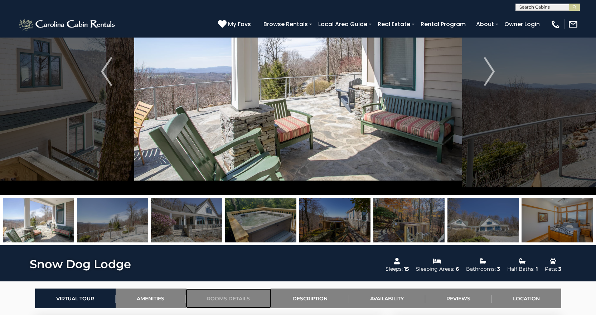
scroll to position [67, 0]
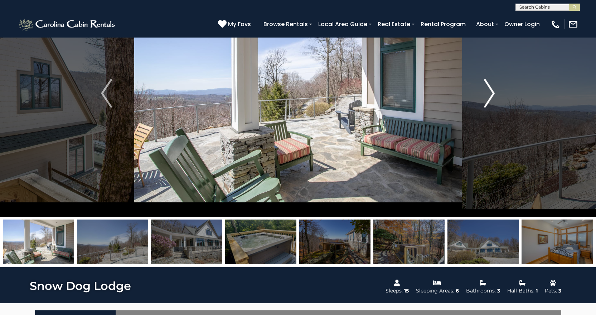
click at [487, 95] on img "Next" at bounding box center [489, 93] width 11 height 29
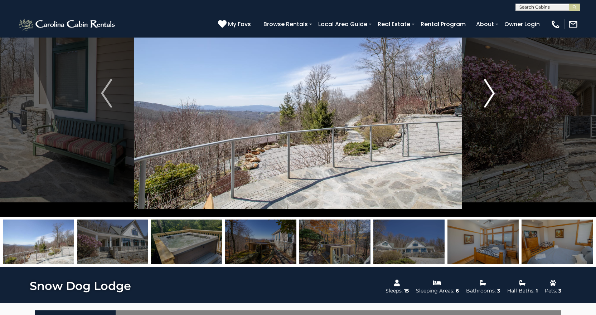
click at [487, 95] on img "Next" at bounding box center [489, 93] width 11 height 29
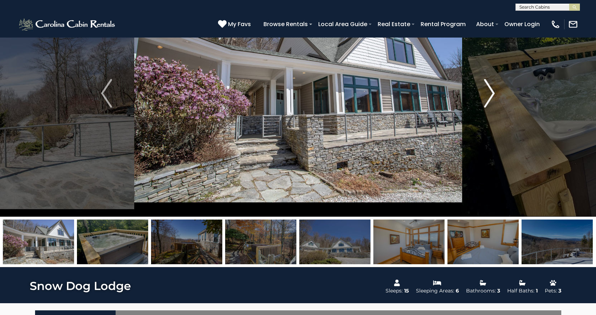
click at [490, 94] on img "Next" at bounding box center [489, 93] width 11 height 29
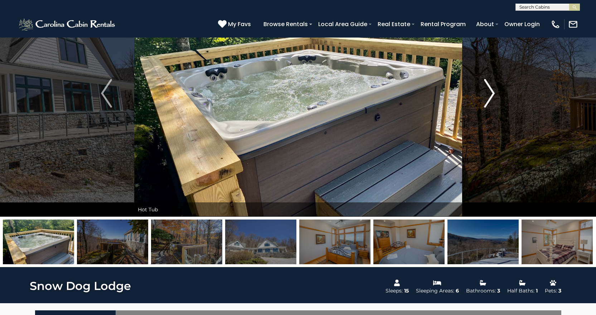
click at [490, 94] on img "Next" at bounding box center [489, 93] width 11 height 29
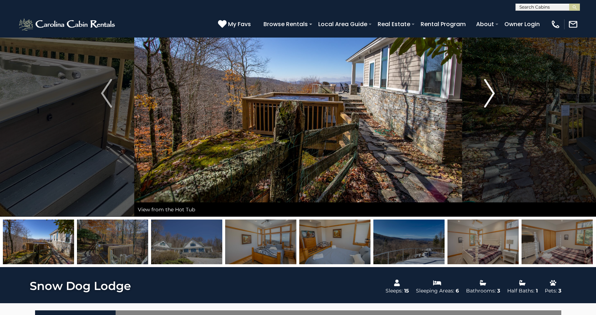
click at [492, 94] on img "Next" at bounding box center [489, 93] width 11 height 29
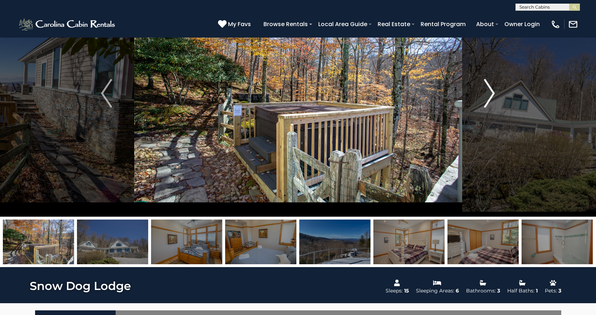
click at [492, 94] on img "Next" at bounding box center [489, 93] width 11 height 29
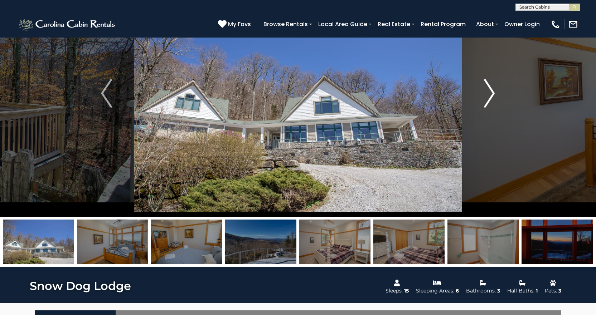
click at [492, 94] on img "Next" at bounding box center [489, 93] width 11 height 29
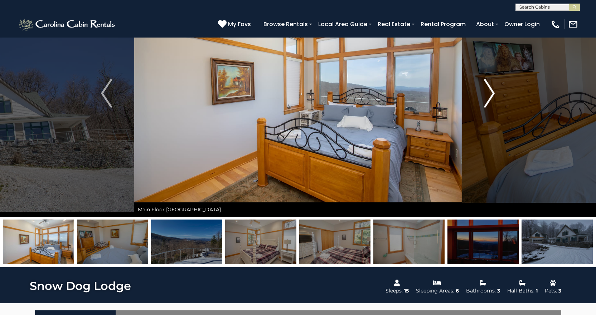
click at [492, 94] on img "Next" at bounding box center [489, 93] width 11 height 29
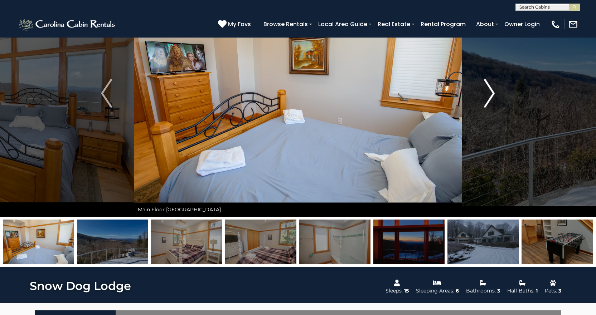
click at [492, 94] on img "Next" at bounding box center [489, 93] width 11 height 29
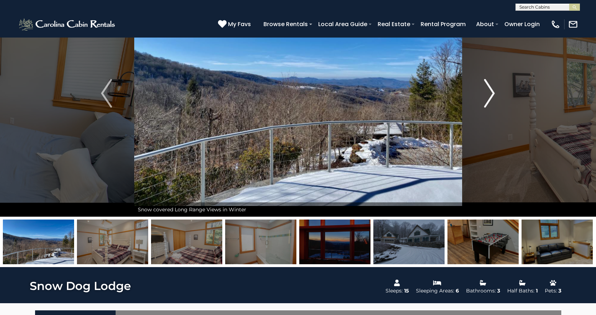
click at [492, 94] on img "Next" at bounding box center [489, 93] width 11 height 29
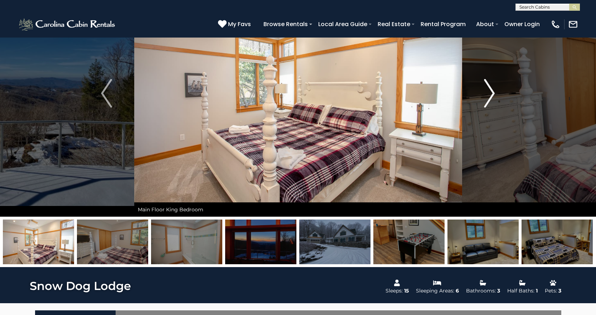
click at [492, 94] on img "Next" at bounding box center [489, 93] width 11 height 29
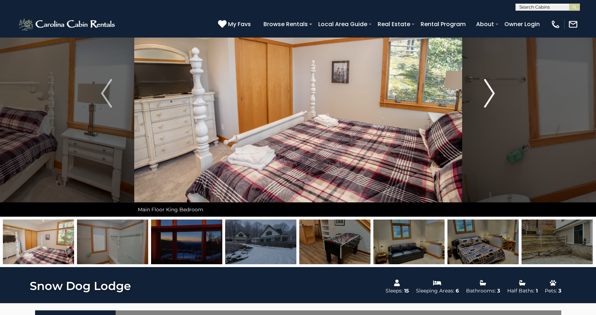
click at [492, 94] on img "Next" at bounding box center [489, 93] width 11 height 29
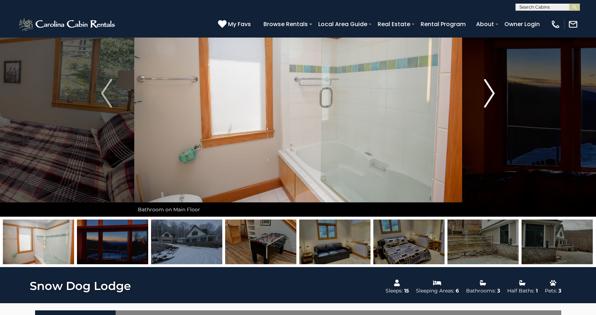
click at [492, 94] on img "Next" at bounding box center [489, 93] width 11 height 29
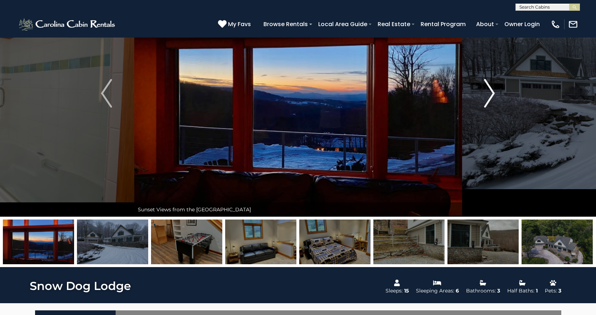
click at [492, 94] on img "Next" at bounding box center [489, 93] width 11 height 29
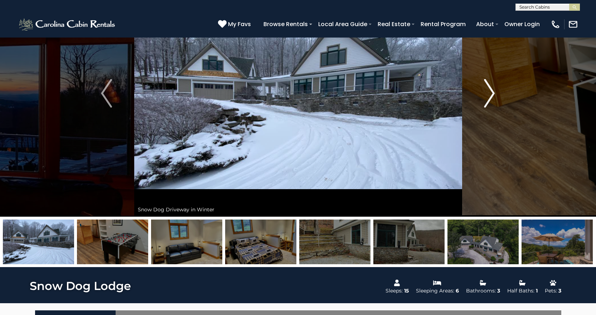
click at [492, 94] on img "Next" at bounding box center [489, 93] width 11 height 29
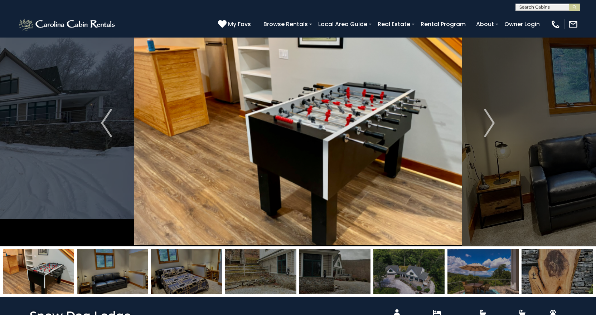
scroll to position [0, 0]
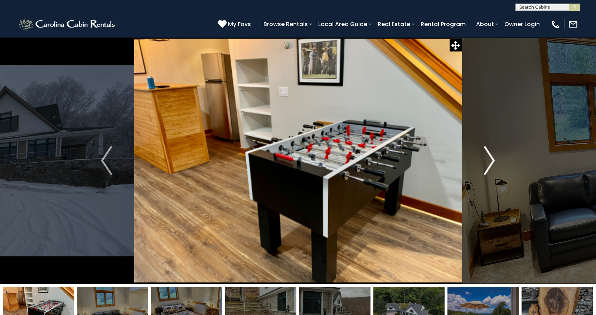
click at [489, 163] on img "Next" at bounding box center [489, 160] width 11 height 29
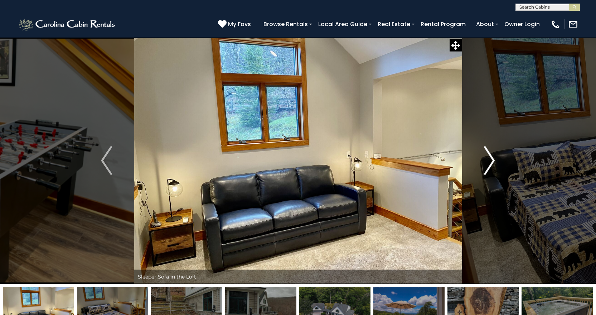
click at [489, 163] on img "Next" at bounding box center [489, 160] width 11 height 29
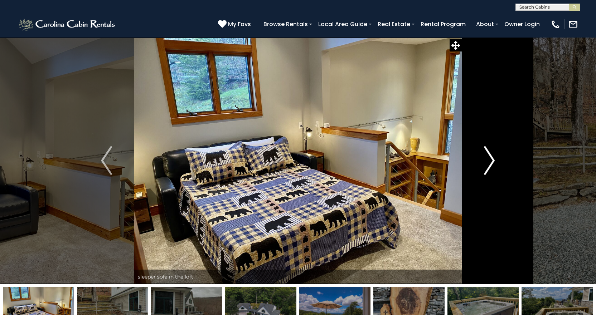
click at [489, 163] on img "Next" at bounding box center [489, 160] width 11 height 29
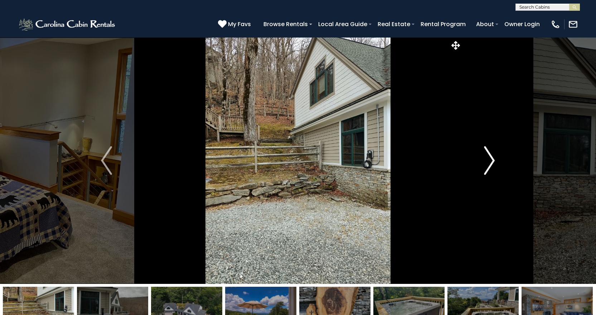
click at [490, 163] on img "Next" at bounding box center [489, 160] width 11 height 29
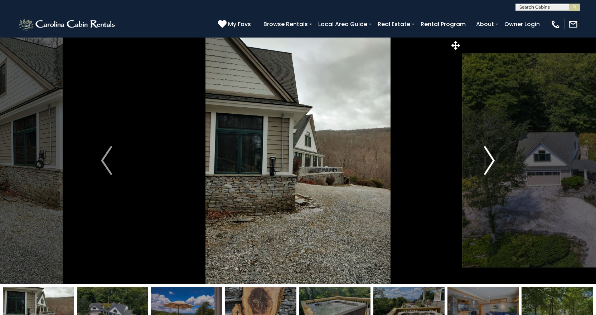
click at [490, 163] on img "Next" at bounding box center [489, 160] width 11 height 29
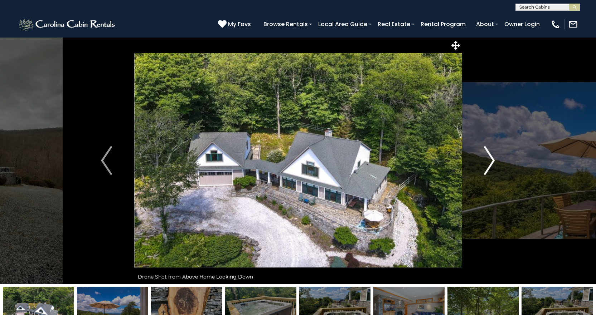
click at [490, 163] on img "Next" at bounding box center [489, 160] width 11 height 29
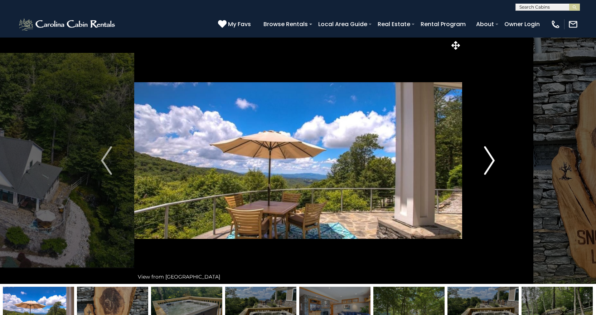
click at [490, 163] on img "Next" at bounding box center [489, 160] width 11 height 29
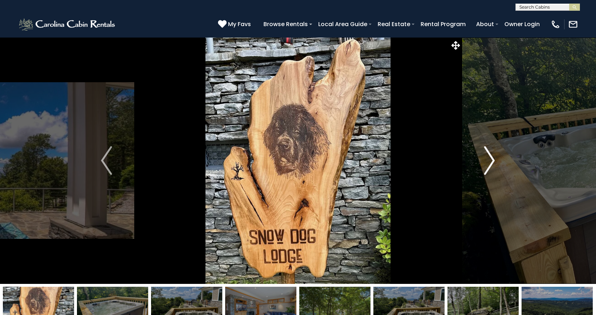
click at [490, 163] on img "Next" at bounding box center [489, 160] width 11 height 29
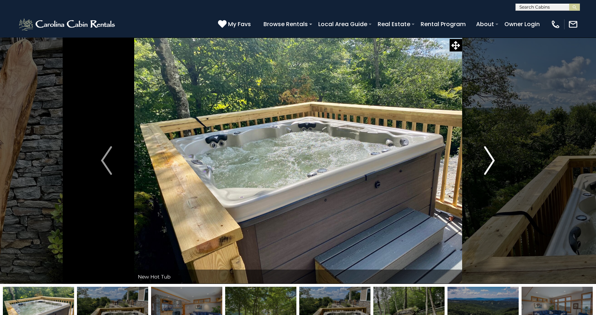
click at [490, 163] on img "Next" at bounding box center [489, 160] width 11 height 29
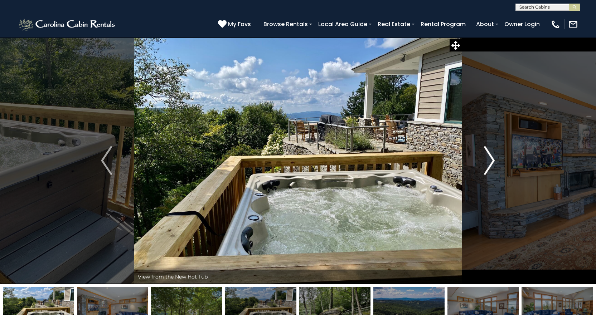
click at [490, 163] on img "Next" at bounding box center [489, 160] width 11 height 29
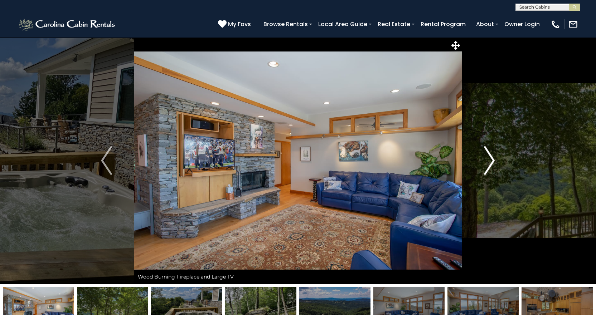
click at [490, 163] on img "Next" at bounding box center [489, 160] width 11 height 29
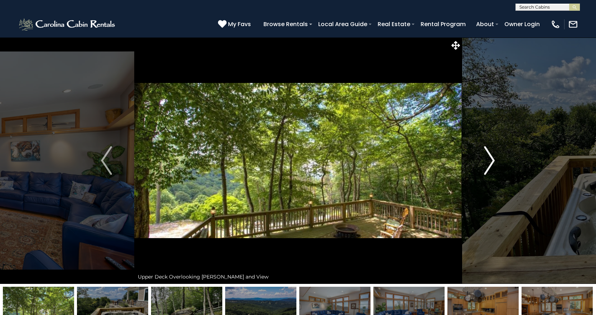
click at [490, 163] on img "Next" at bounding box center [489, 160] width 11 height 29
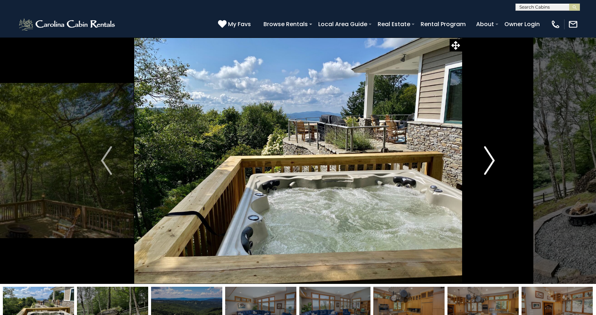
click at [490, 163] on img "Next" at bounding box center [489, 160] width 11 height 29
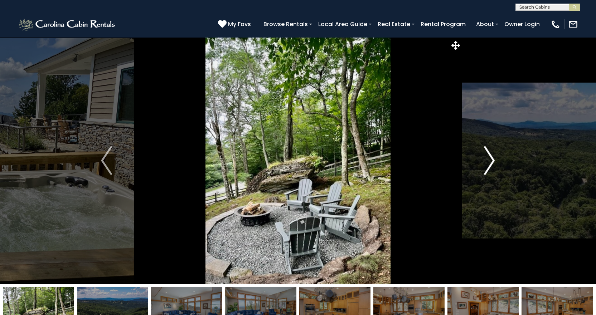
click at [490, 163] on img "Next" at bounding box center [489, 160] width 11 height 29
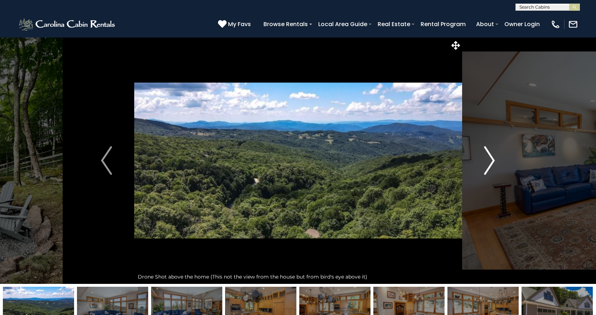
click at [490, 163] on img "Next" at bounding box center [489, 160] width 11 height 29
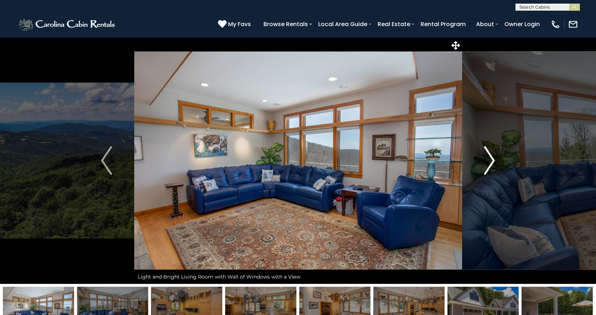
click at [490, 163] on img "Next" at bounding box center [489, 160] width 11 height 29
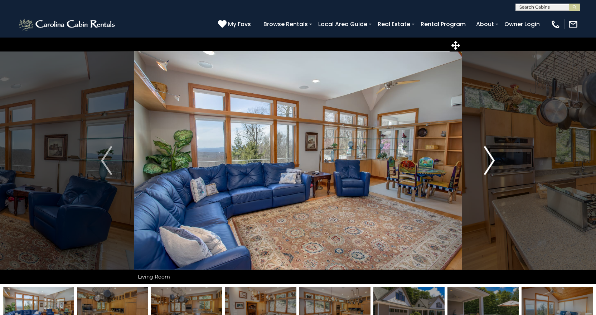
click at [491, 163] on img "Next" at bounding box center [489, 160] width 11 height 29
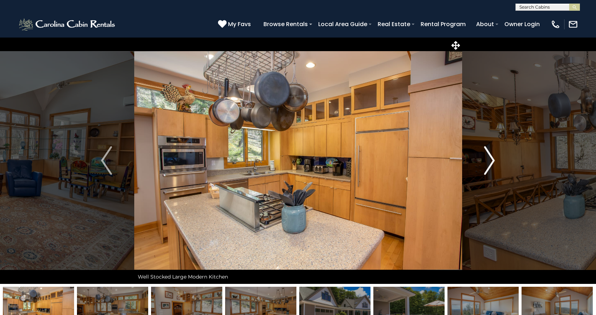
click at [491, 163] on img "Next" at bounding box center [489, 160] width 11 height 29
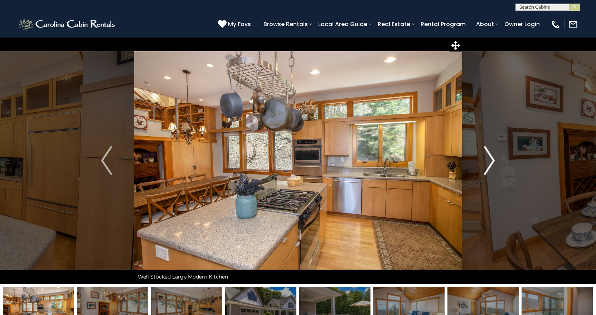
click at [491, 163] on img "Next" at bounding box center [489, 160] width 11 height 29
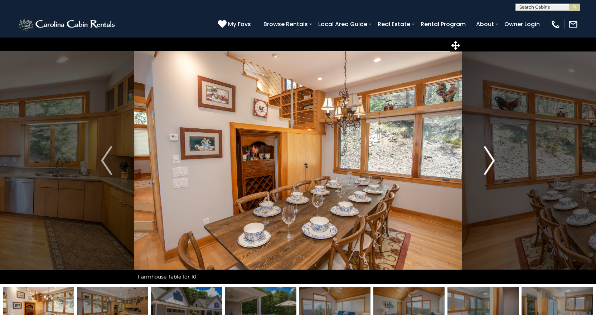
click at [491, 163] on img "Next" at bounding box center [489, 160] width 11 height 29
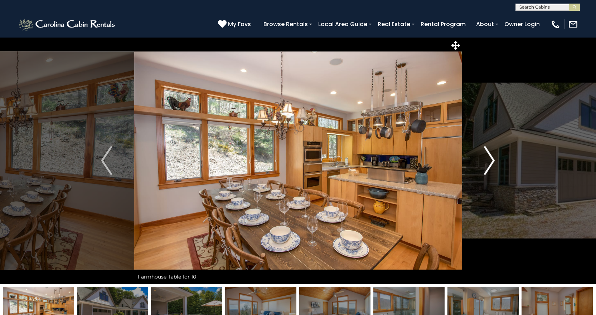
click at [491, 163] on img "Next" at bounding box center [489, 160] width 11 height 29
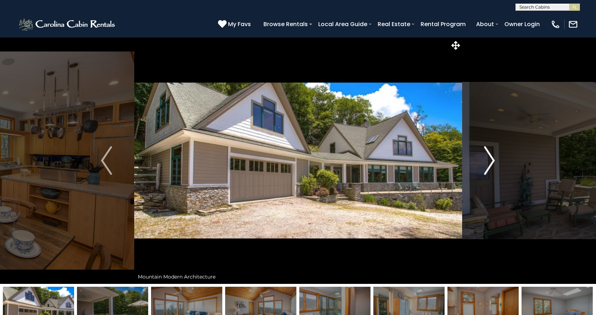
click at [492, 163] on img "Next" at bounding box center [489, 160] width 11 height 29
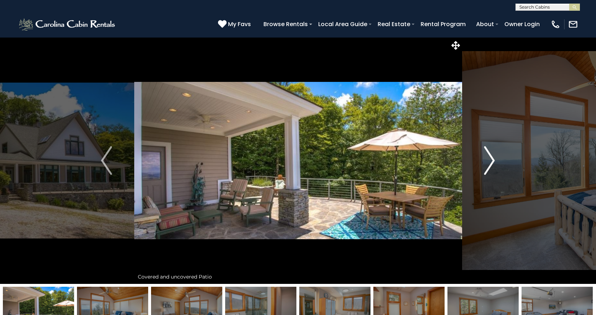
click at [492, 163] on img "Next" at bounding box center [489, 160] width 11 height 29
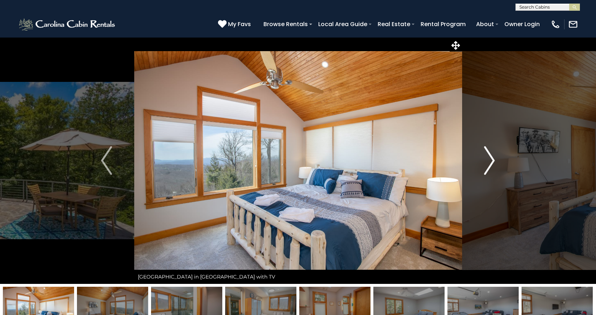
click at [492, 163] on img "Next" at bounding box center [489, 160] width 11 height 29
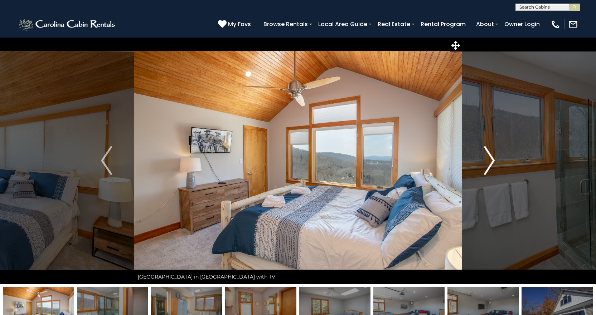
click at [492, 163] on img "Next" at bounding box center [489, 160] width 11 height 29
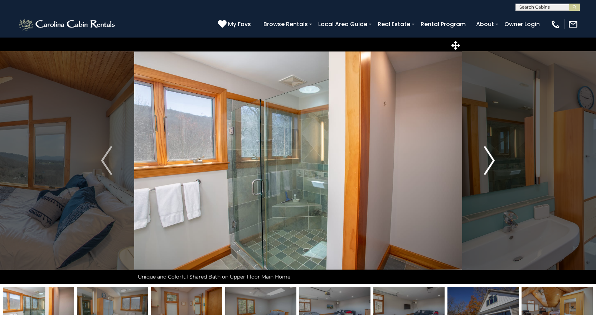
click at [492, 163] on img "Next" at bounding box center [489, 160] width 11 height 29
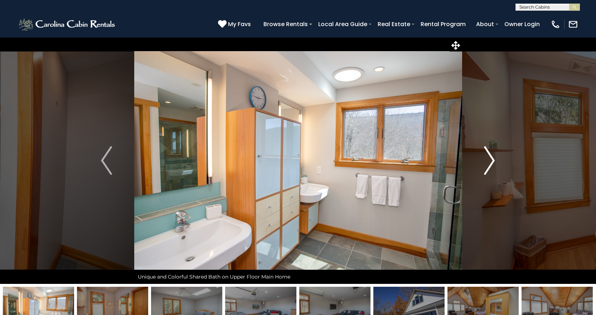
click at [492, 163] on img "Next" at bounding box center [489, 160] width 11 height 29
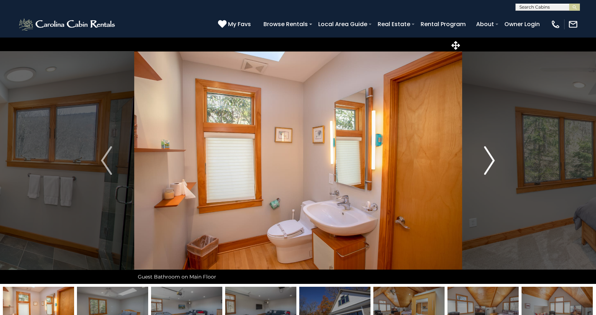
click at [493, 162] on img "Next" at bounding box center [489, 160] width 11 height 29
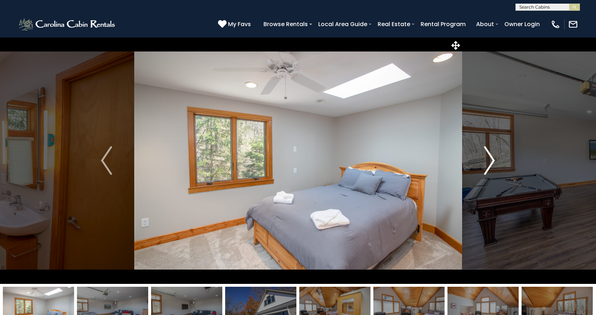
click at [493, 160] on img "Next" at bounding box center [489, 160] width 11 height 29
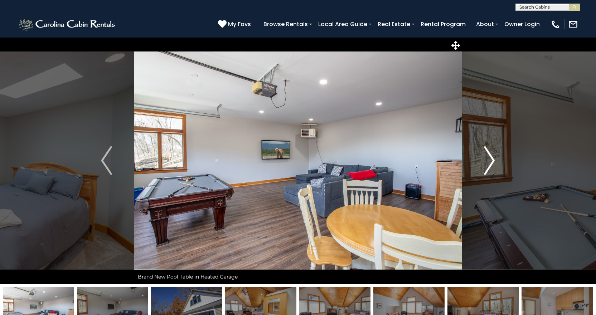
click at [493, 160] on img "Next" at bounding box center [489, 160] width 11 height 29
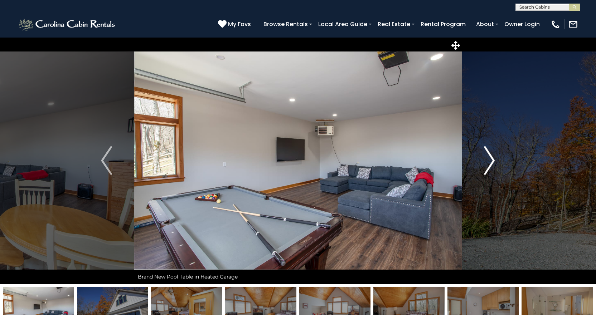
click at [493, 160] on img "Next" at bounding box center [489, 160] width 11 height 29
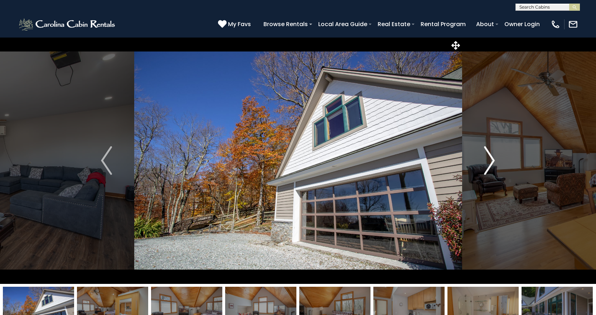
click at [492, 160] on img "Next" at bounding box center [489, 160] width 11 height 29
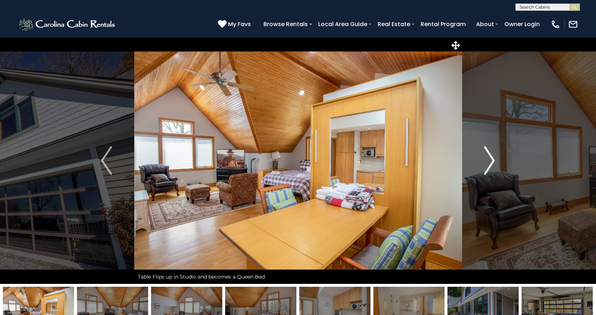
click at [492, 160] on img "Next" at bounding box center [489, 160] width 11 height 29
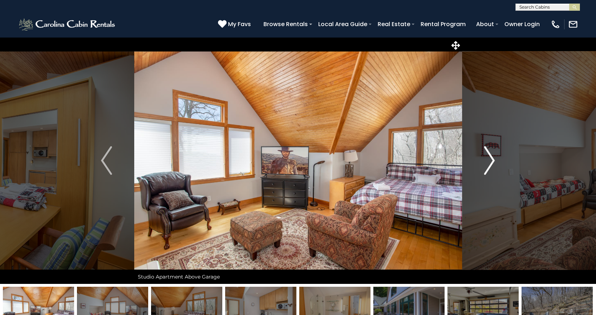
click at [493, 160] on img "Next" at bounding box center [489, 160] width 11 height 29
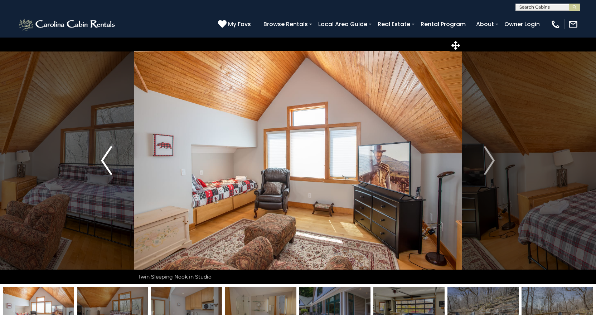
click at [106, 158] on img "Previous" at bounding box center [106, 160] width 11 height 29
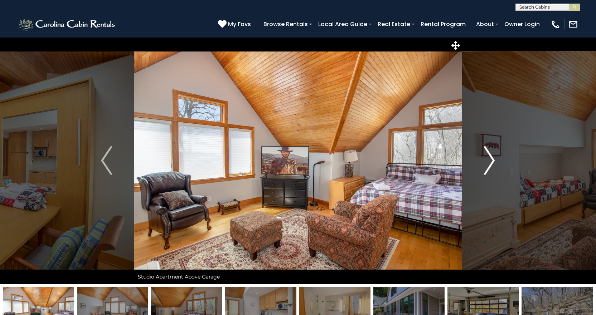
click at [490, 159] on img "Next" at bounding box center [489, 160] width 11 height 29
